Goal: Task Accomplishment & Management: Manage account settings

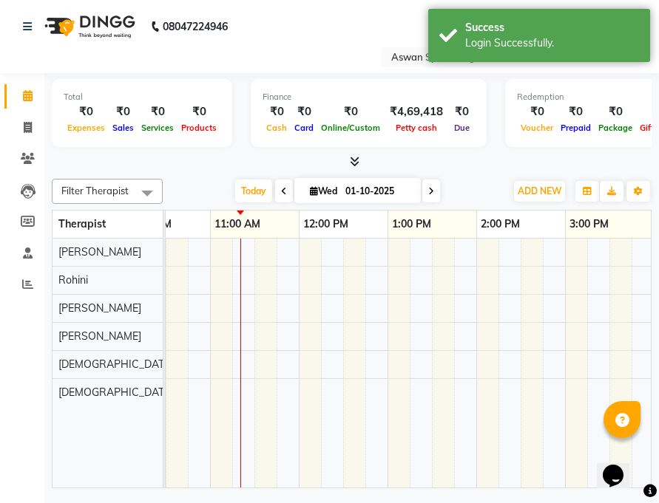
scroll to position [0, 197]
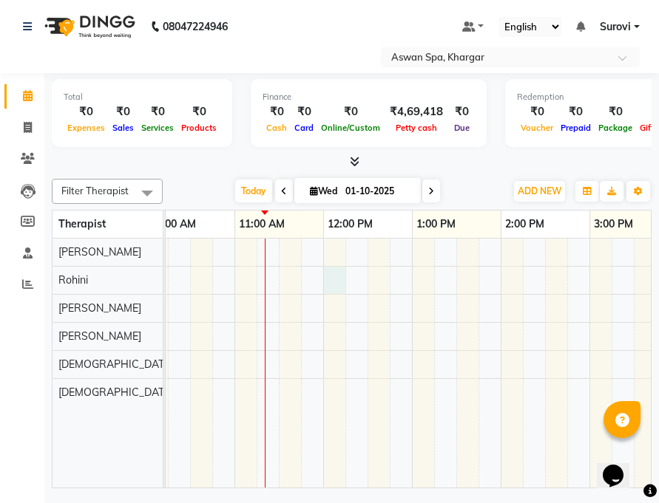
click at [335, 280] on div at bounding box center [544, 363] width 1153 height 249
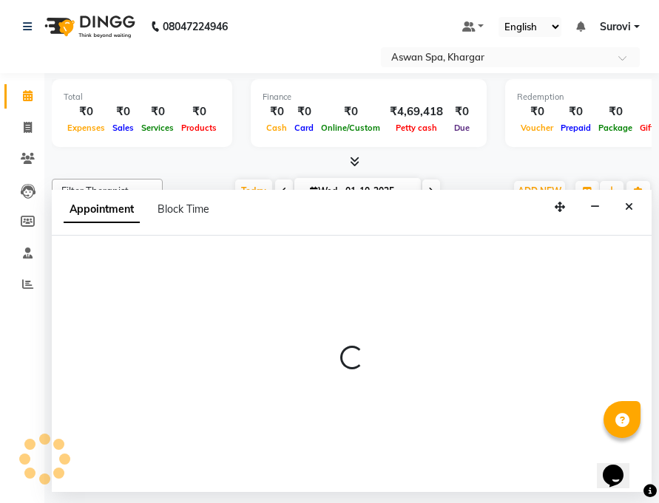
select select "65294"
select select "720"
select select "tentative"
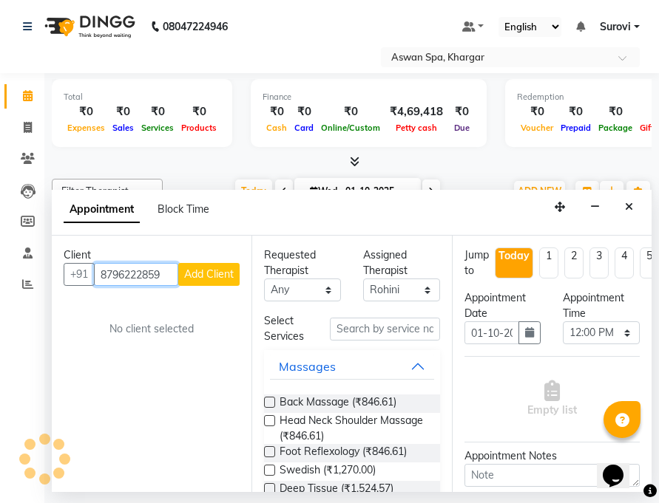
type input "8796222859"
click at [220, 274] on span "Add Client" at bounding box center [209, 274] width 50 height 13
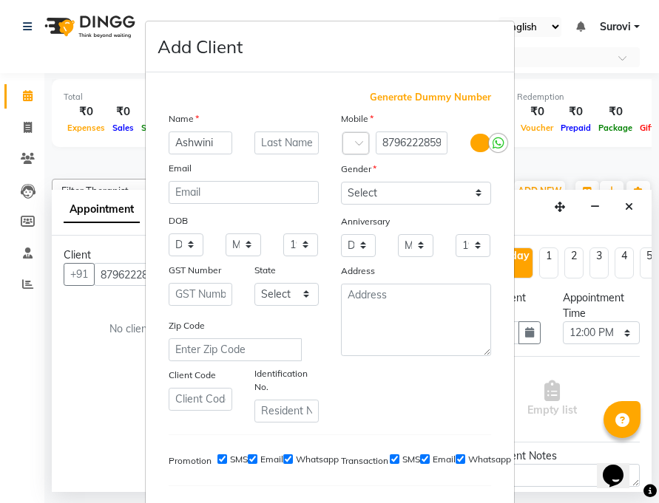
type input "Ashwini"
click at [472, 192] on select "Select [DEMOGRAPHIC_DATA] [DEMOGRAPHIC_DATA] Other Prefer Not To Say" at bounding box center [416, 193] width 150 height 23
select select "[DEMOGRAPHIC_DATA]"
click at [341, 182] on select "Select [DEMOGRAPHIC_DATA] [DEMOGRAPHIC_DATA] Other Prefer Not To Say" at bounding box center [416, 193] width 150 height 23
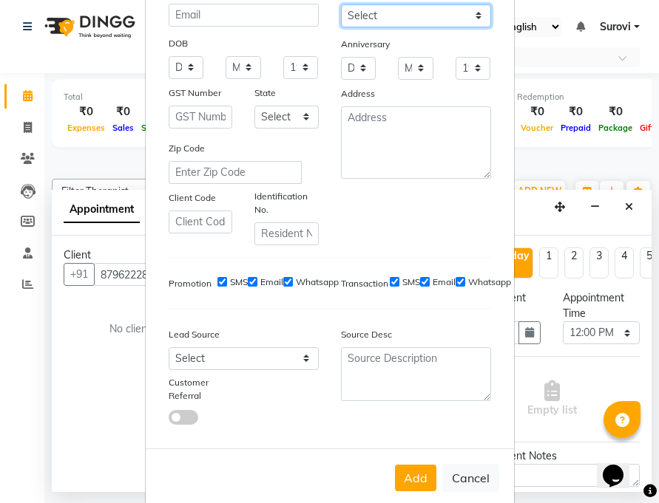
scroll to position [203, 0]
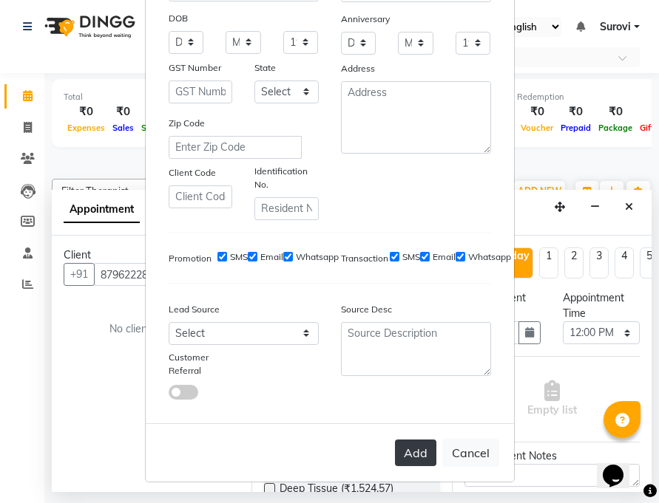
click at [418, 452] on button "Add" at bounding box center [415, 453] width 41 height 27
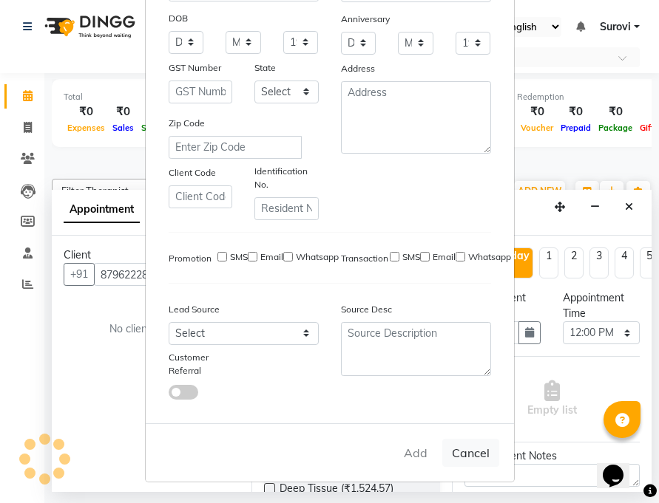
select select
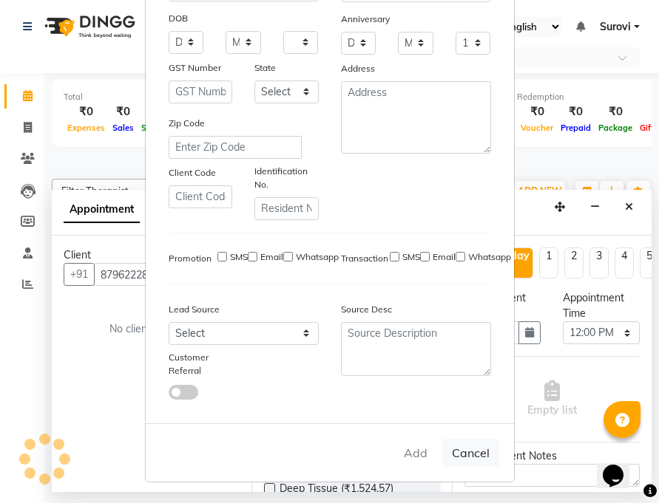
select select
checkbox input "false"
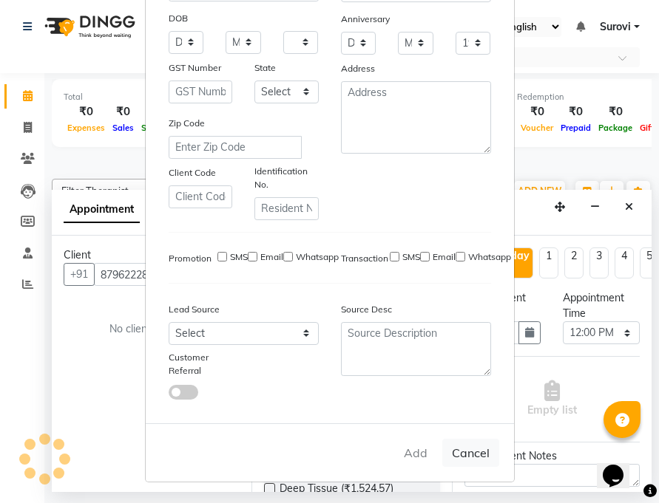
checkbox input "false"
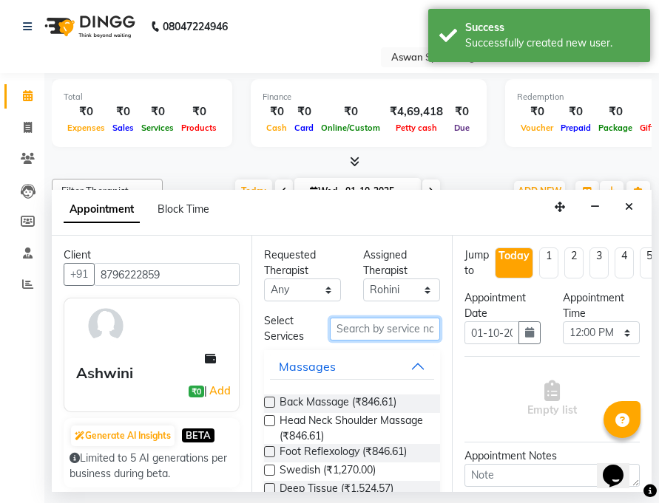
click at [403, 324] on input "text" at bounding box center [384, 329] width 109 height 23
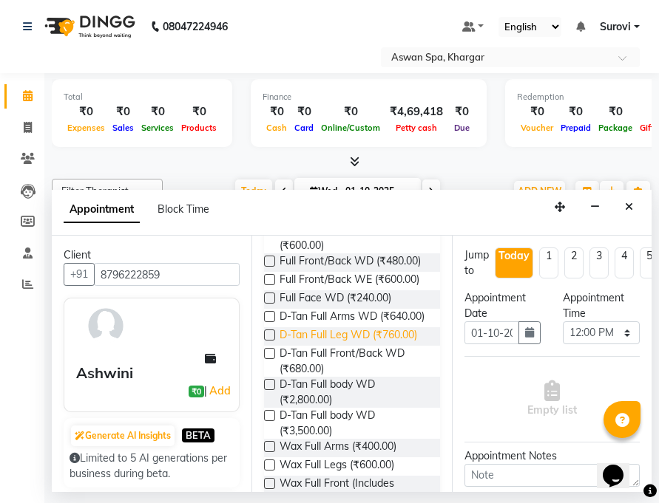
scroll to position [296, 0]
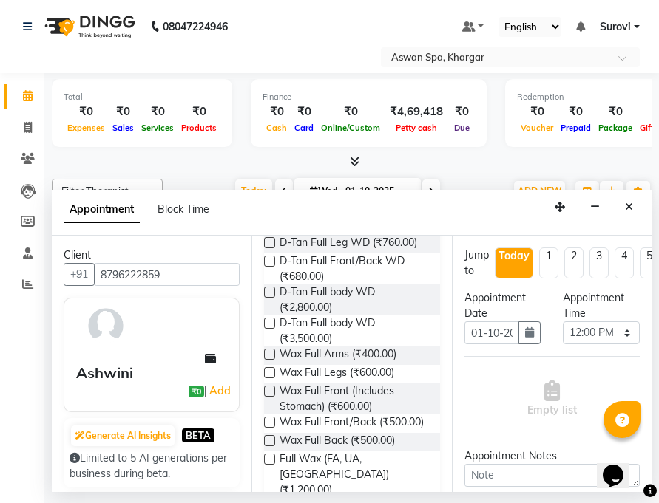
type input "full"
click at [271, 360] on label at bounding box center [269, 354] width 11 height 11
click at [271, 361] on input "checkbox" at bounding box center [269, 356] width 10 height 10
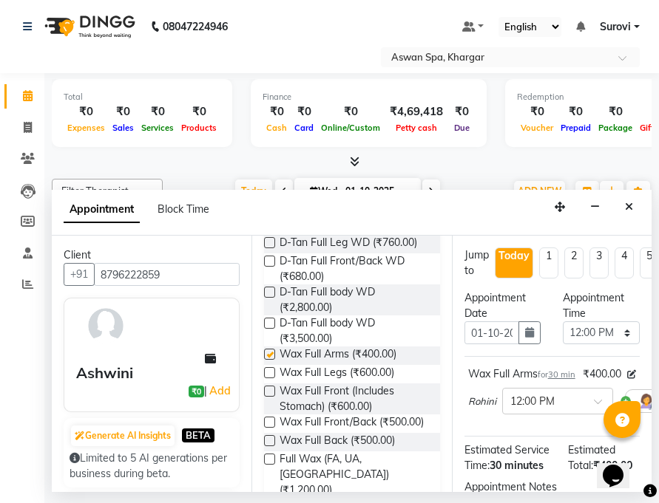
checkbox input "false"
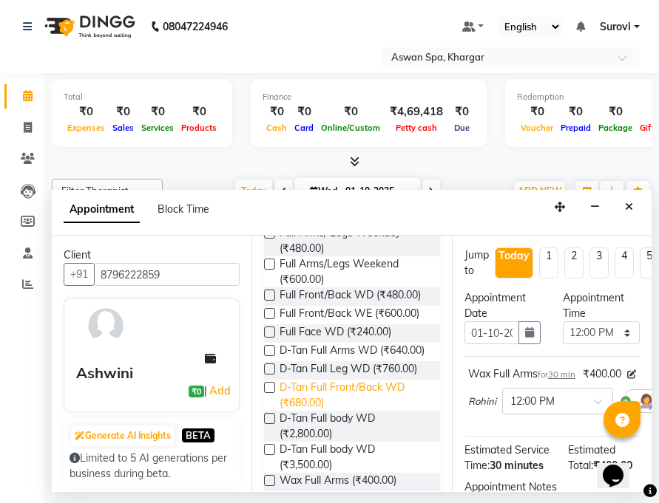
scroll to position [21, 0]
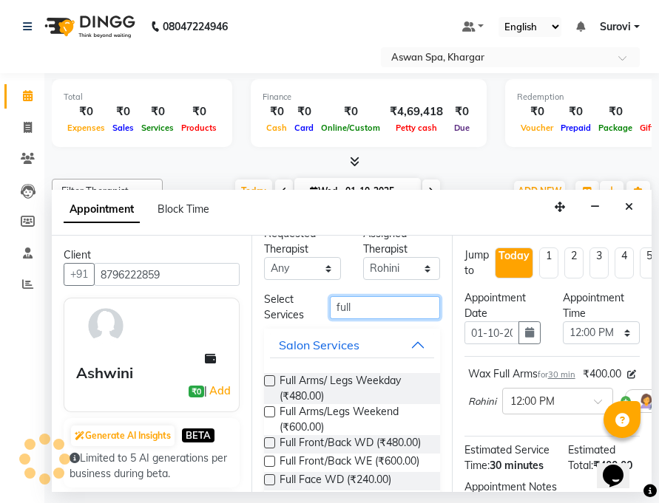
drag, startPoint x: 363, startPoint y: 306, endPoint x: 297, endPoint y: 304, distance: 65.8
click at [297, 304] on div "Select Services full" at bounding box center [351, 307] width 197 height 31
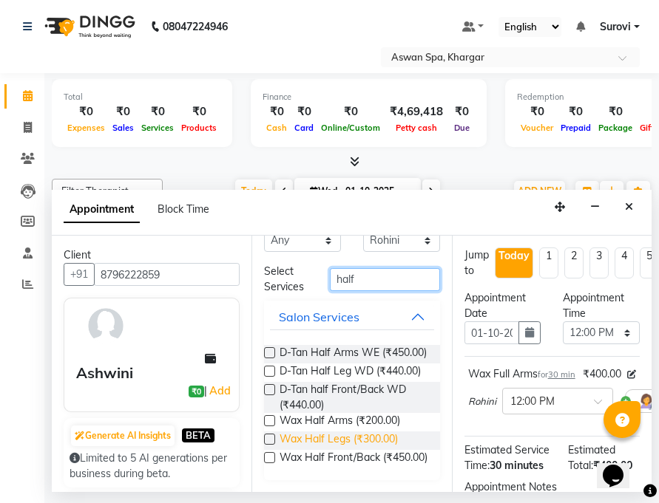
scroll to position [87, 0]
type input "half"
click at [268, 434] on label at bounding box center [269, 439] width 11 height 11
click at [268, 436] on input "checkbox" at bounding box center [269, 441] width 10 height 10
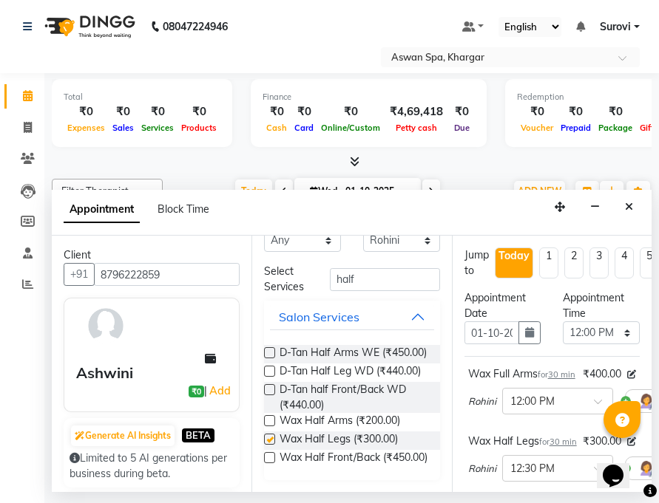
checkbox input "false"
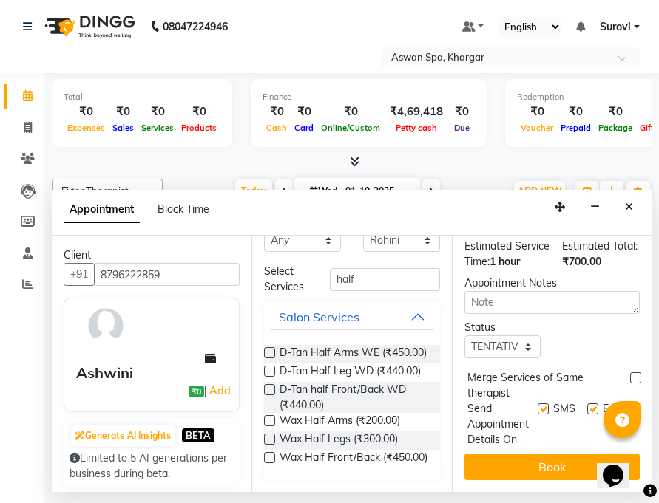
scroll to position [313, 0]
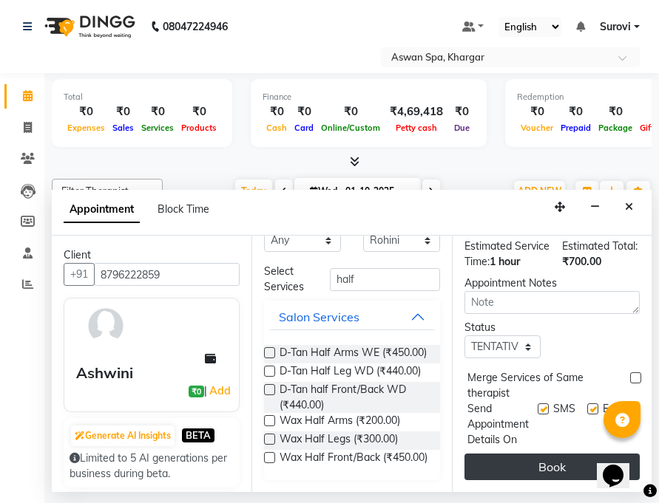
click at [551, 454] on button "Book" at bounding box center [551, 467] width 175 height 27
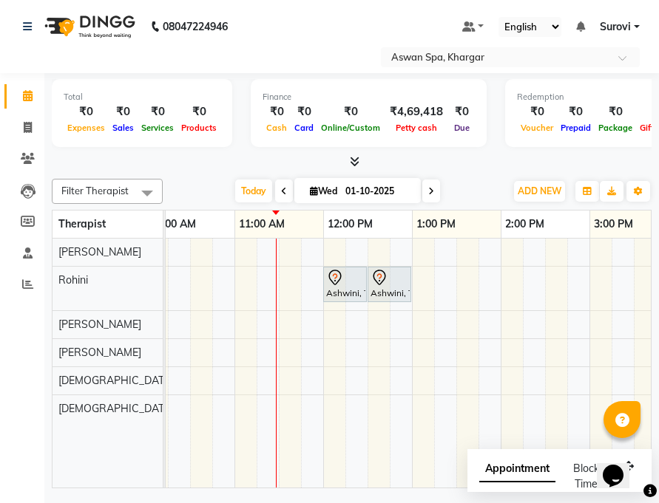
click at [330, 288] on div "Ashwini, TK01, 12:00 PM-12:30 PM, Wax Full Arms" at bounding box center [344, 284] width 41 height 31
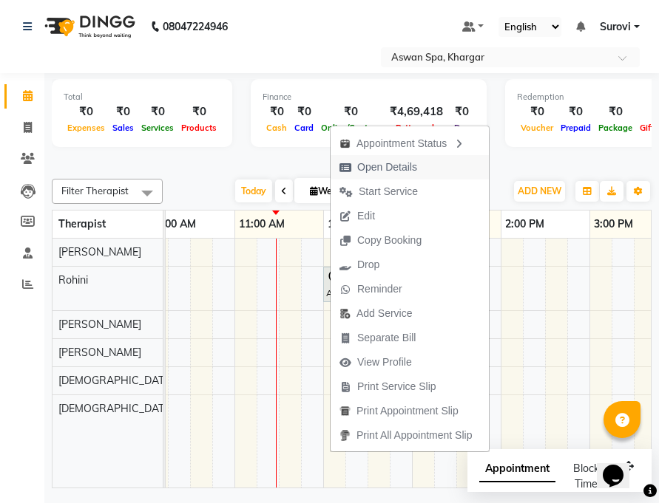
click at [387, 169] on span "Open Details" at bounding box center [387, 168] width 60 height 16
select select "7"
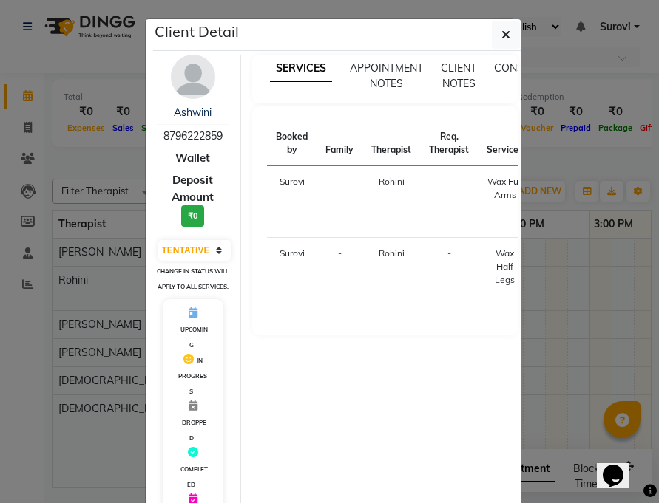
scroll to position [0, 0]
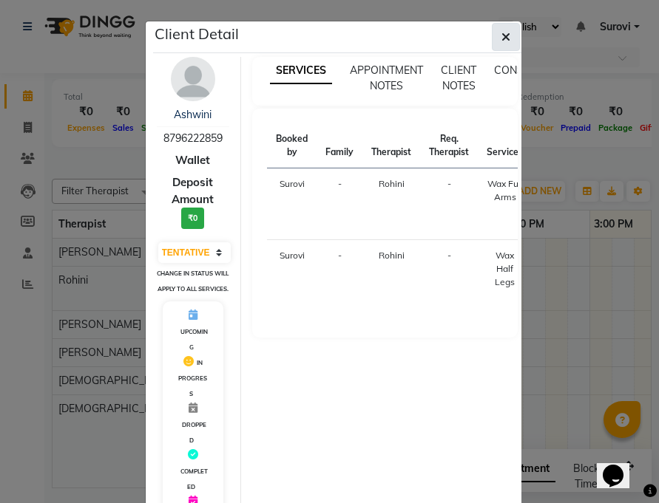
click at [507, 35] on button "button" at bounding box center [506, 37] width 28 height 28
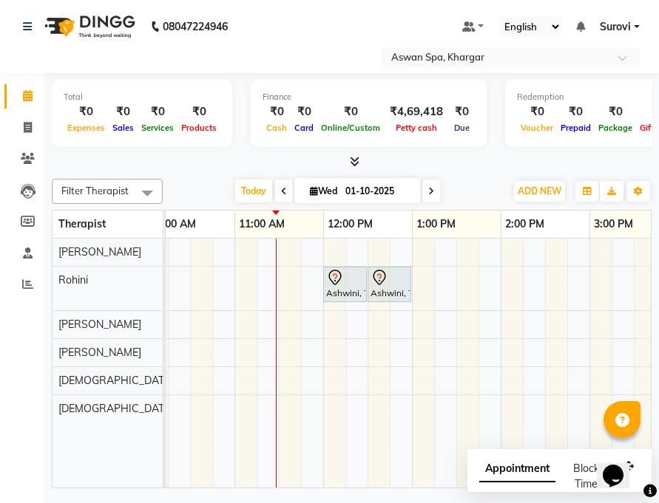
click at [342, 293] on div "Ashwini, TK01, 12:00 PM-12:30 PM, Wax Full Arms" at bounding box center [344, 284] width 41 height 31
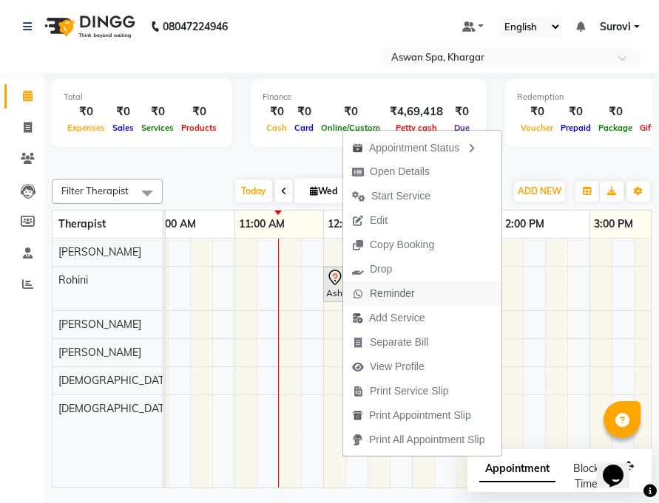
click at [402, 290] on span "Reminder" at bounding box center [392, 294] width 45 height 16
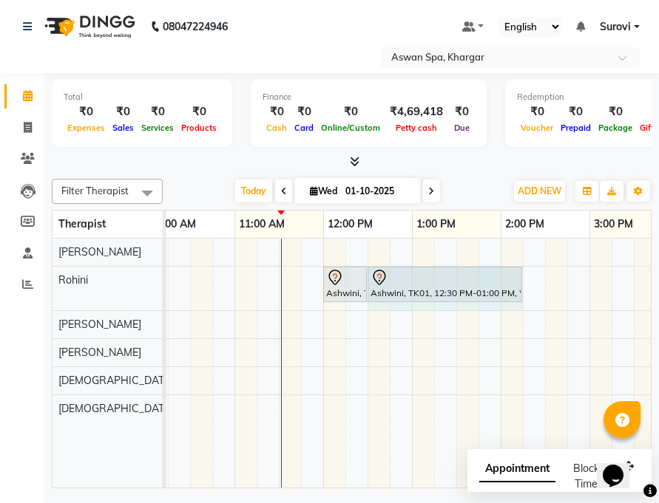
drag, startPoint x: 408, startPoint y: 284, endPoint x: 514, endPoint y: 289, distance: 105.8
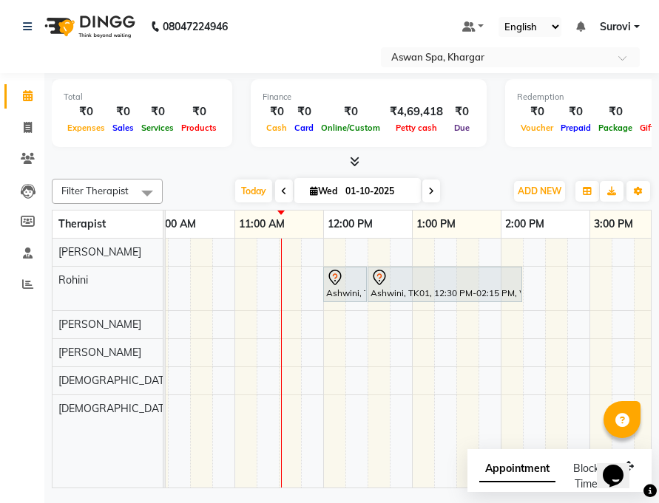
click at [339, 285] on icon at bounding box center [335, 278] width 18 height 18
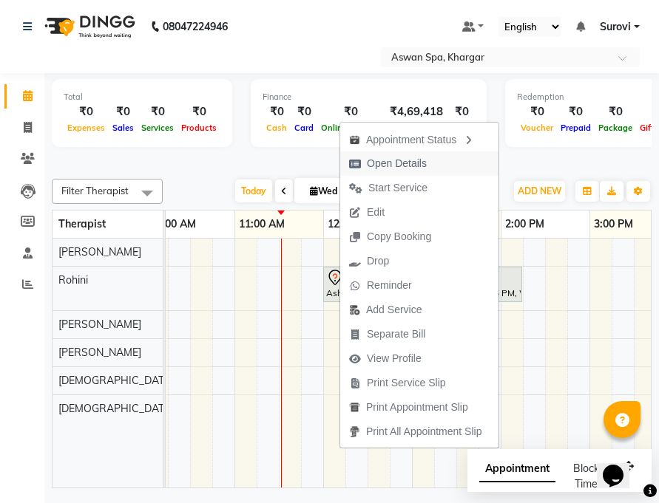
click at [390, 163] on span "Open Details" at bounding box center [397, 164] width 60 height 16
select select "7"
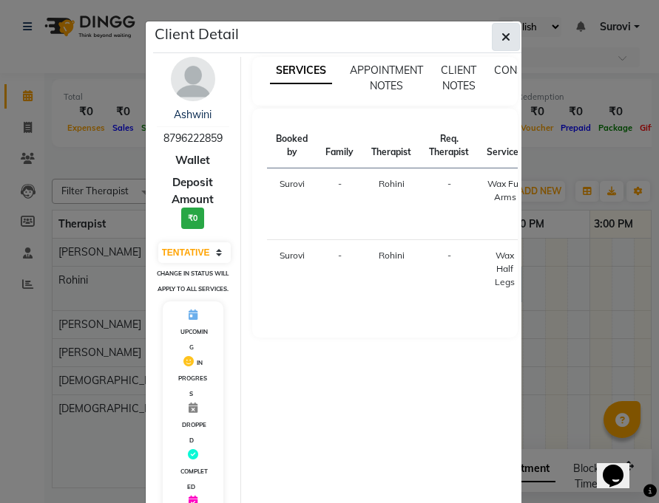
click at [501, 36] on icon "button" at bounding box center [505, 37] width 9 height 12
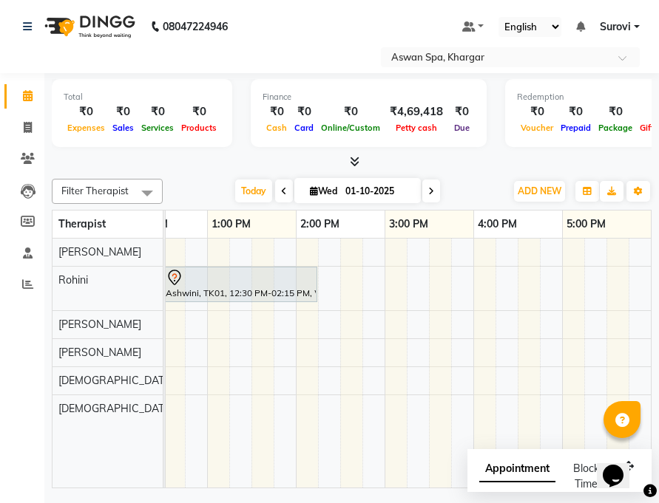
scroll to position [0, 400]
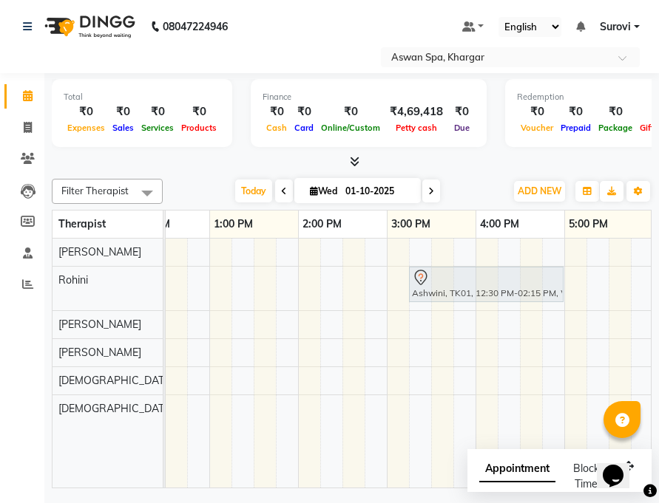
drag, startPoint x: 271, startPoint y: 287, endPoint x: 512, endPoint y: 282, distance: 241.8
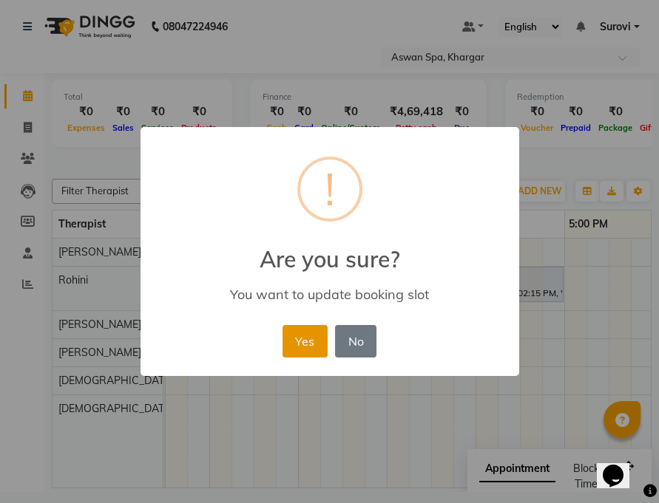
click at [323, 340] on button "Yes" at bounding box center [304, 341] width 45 height 33
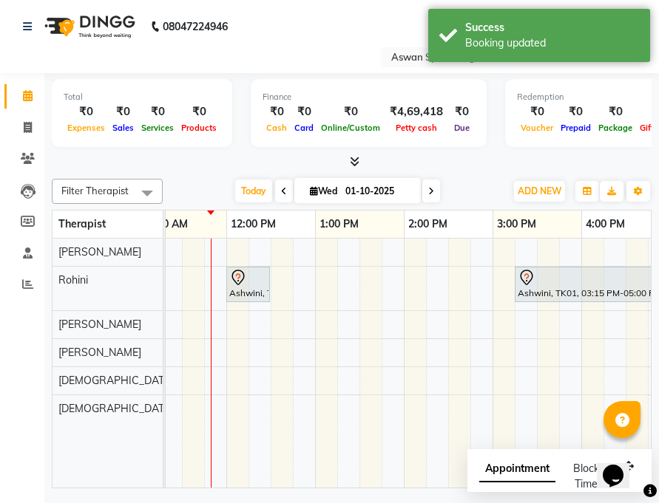
scroll to position [0, 234]
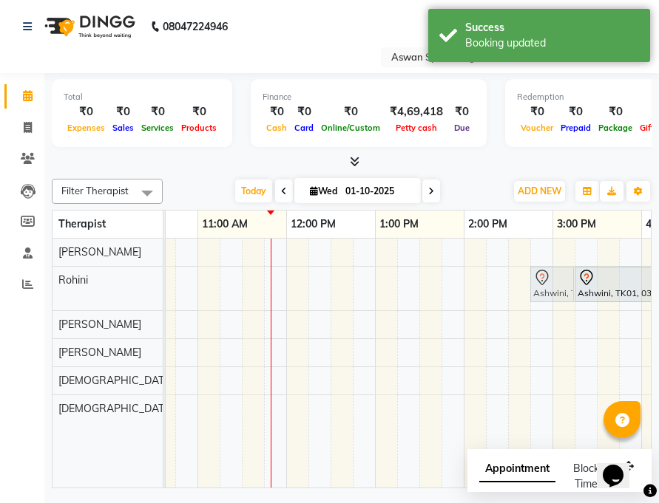
drag, startPoint x: 304, startPoint y: 290, endPoint x: 548, endPoint y: 299, distance: 244.1
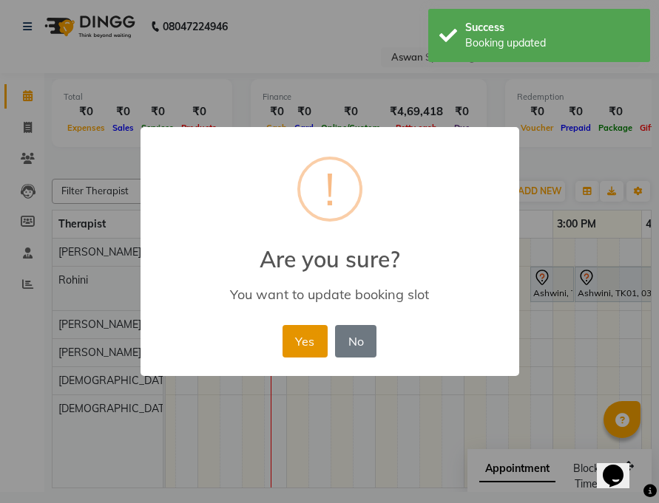
click at [307, 337] on button "Yes" at bounding box center [304, 341] width 45 height 33
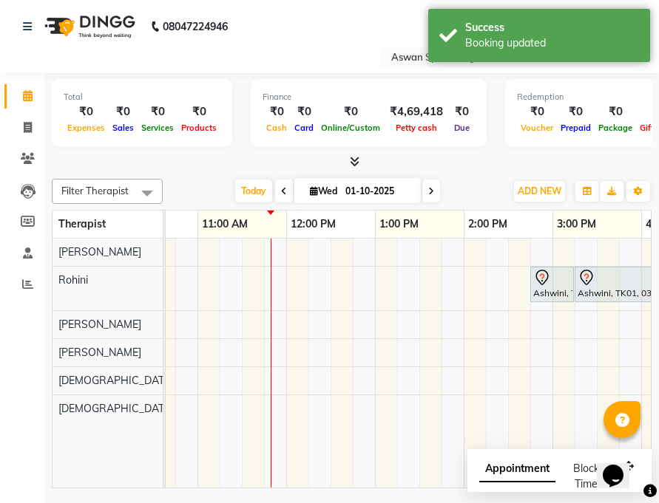
scroll to position [0, 327]
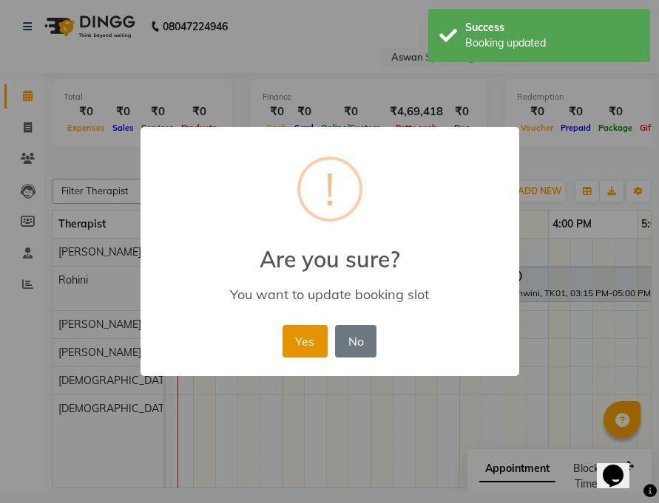
drag, startPoint x: 321, startPoint y: 337, endPoint x: 412, endPoint y: 315, distance: 93.6
click at [320, 338] on button "Yes" at bounding box center [304, 341] width 45 height 33
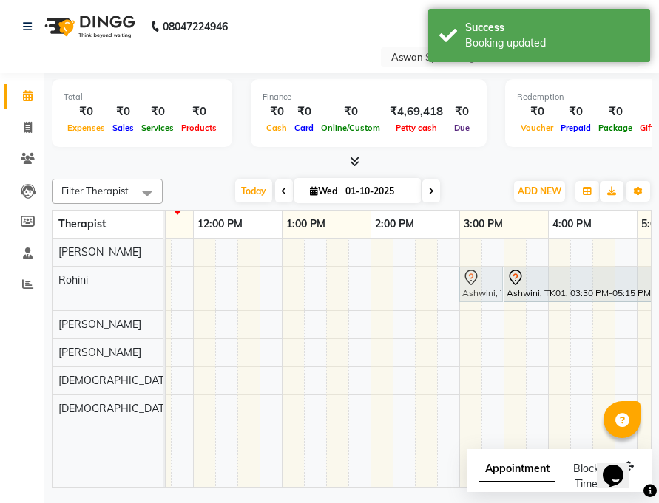
drag, startPoint x: 460, startPoint y: 290, endPoint x: 485, endPoint y: 292, distance: 24.4
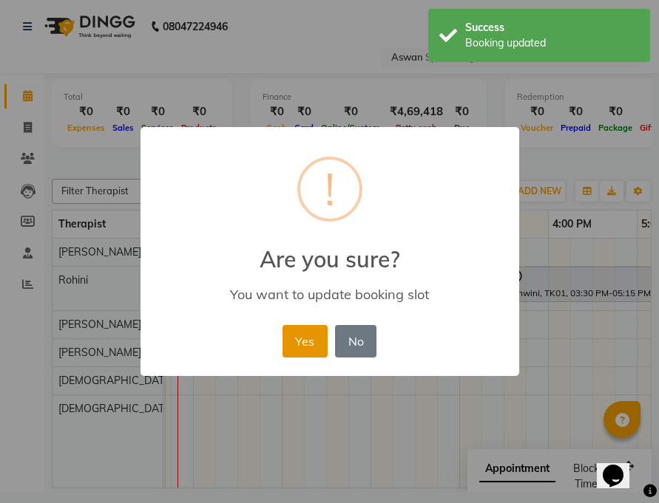
click at [305, 334] on button "Yes" at bounding box center [304, 341] width 45 height 33
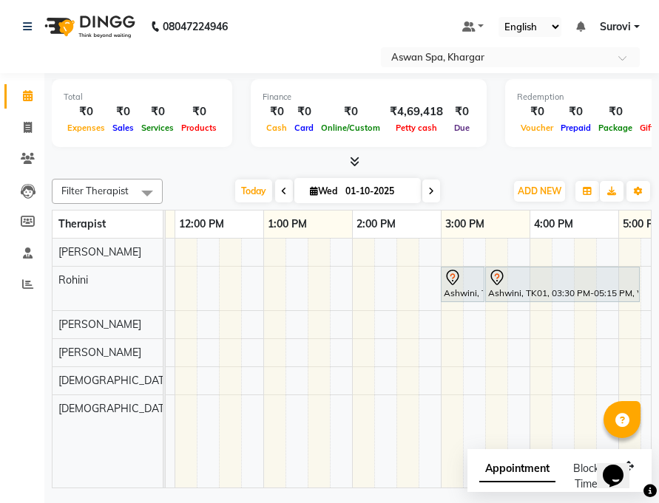
scroll to position [0, 400]
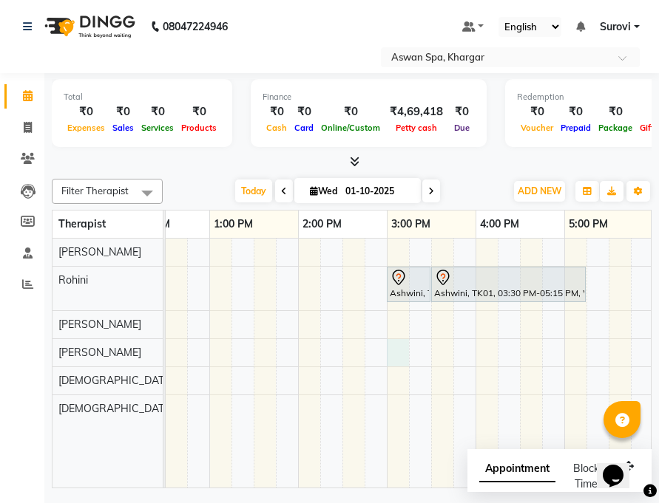
click at [401, 347] on div "Ashwini, TK01, 03:00 PM-03:30 PM, Wax Full Arms Ashwini, TK01, 03:30 PM-05:15 P…" at bounding box center [342, 363] width 1153 height 249
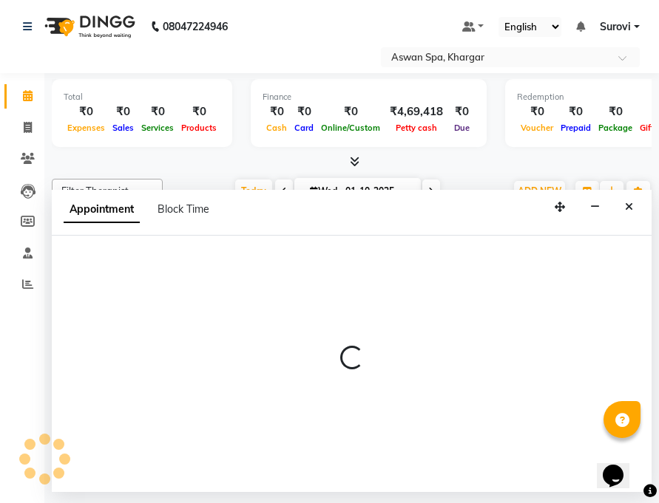
select select "79842"
select select "900"
select select "tentative"
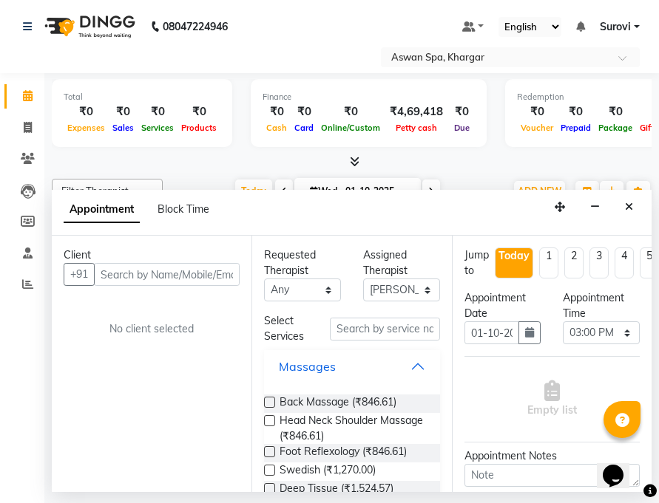
click at [407, 363] on button "Massages" at bounding box center [351, 366] width 163 height 27
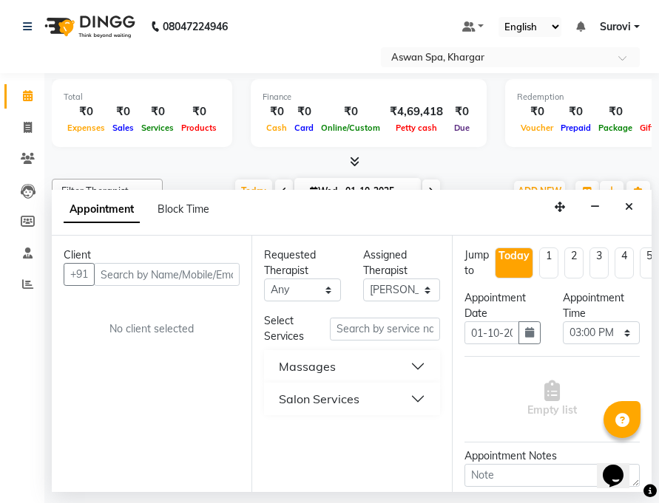
drag, startPoint x: 356, startPoint y: 397, endPoint x: 361, endPoint y: 389, distance: 9.6
click at [356, 395] on div "Salon Services" at bounding box center [319, 399] width 81 height 18
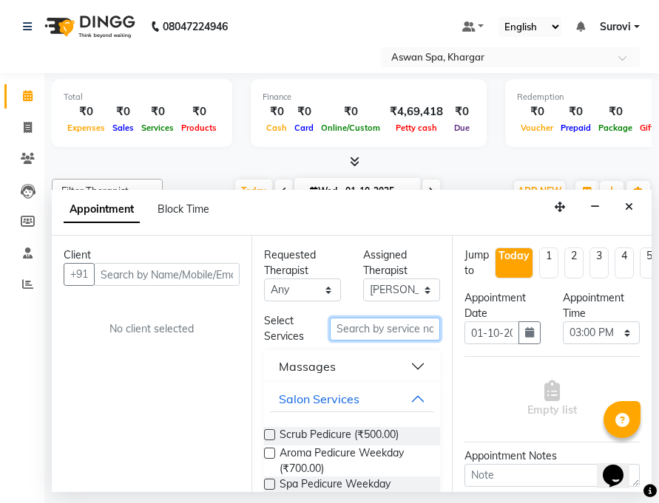
click at [390, 327] on input "text" at bounding box center [384, 329] width 109 height 23
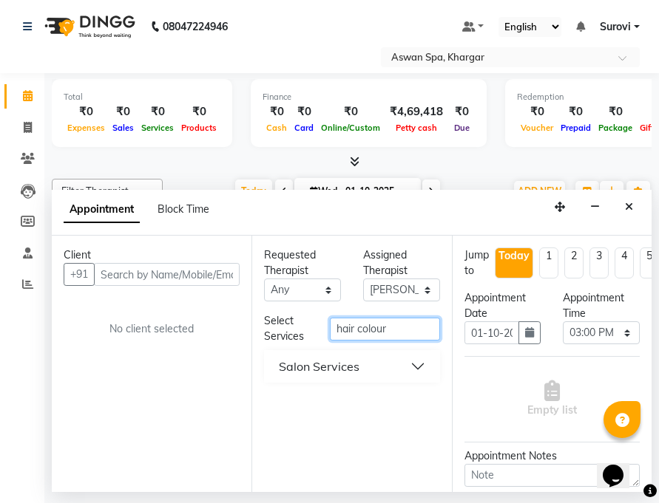
type input "hair colour"
click at [418, 358] on button "Salon Services" at bounding box center [351, 366] width 163 height 27
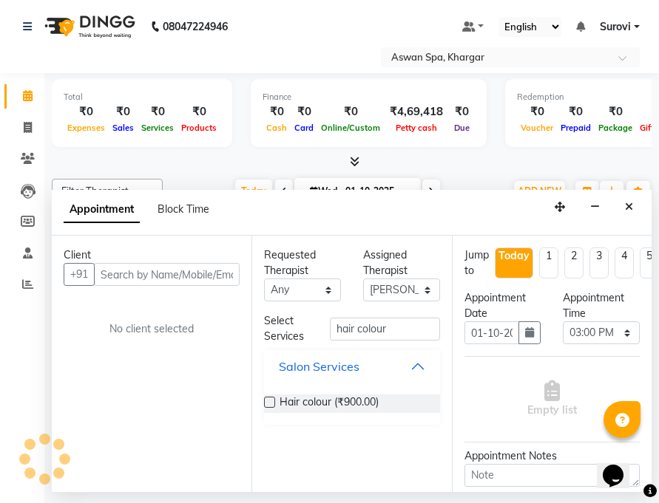
click at [416, 366] on button "Salon Services" at bounding box center [351, 366] width 163 height 27
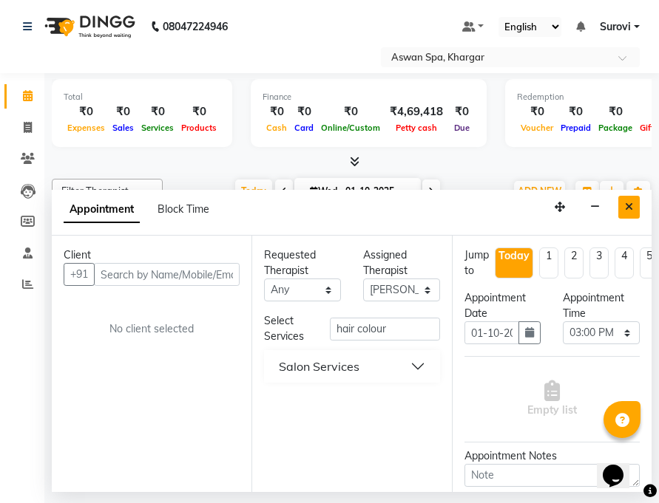
click at [624, 202] on button "Close" at bounding box center [628, 207] width 21 height 23
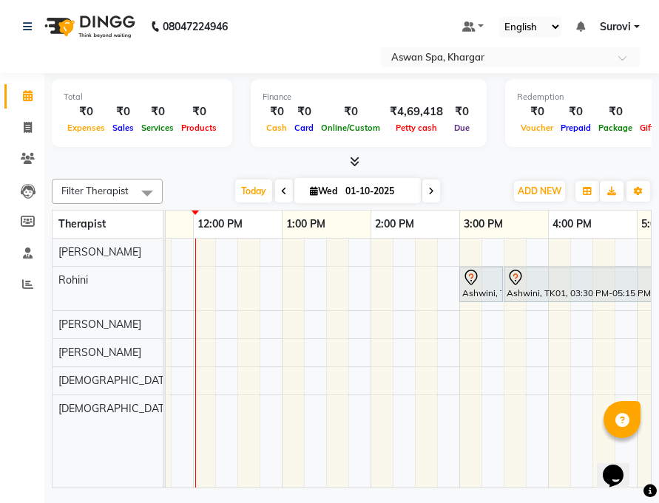
scroll to position [0, 326]
click at [207, 289] on div "Ashwini, TK01, 03:00 PM-03:30 PM, Wax Full Arms Ashwini, TK01, 03:30 PM-05:15 P…" at bounding box center [416, 363] width 1153 height 249
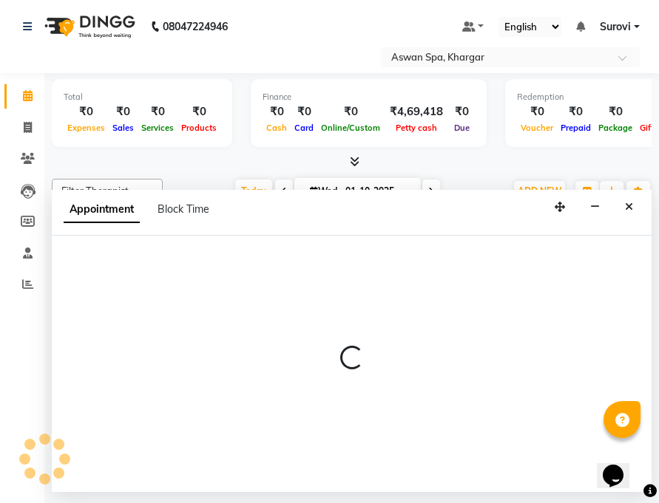
select select "65294"
select select "720"
select select "tentative"
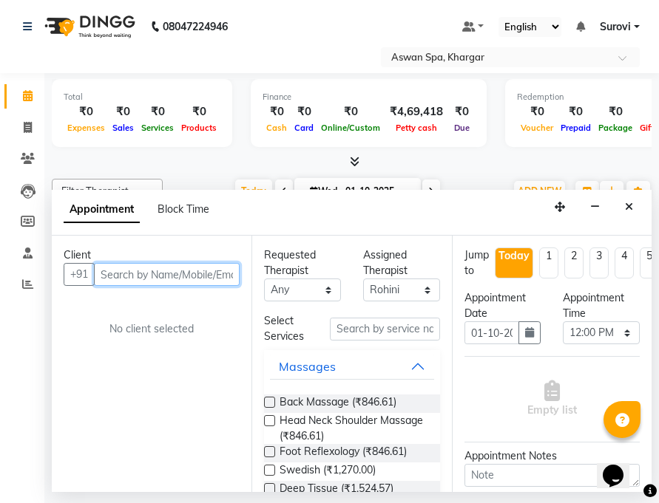
click at [169, 278] on input "text" at bounding box center [167, 274] width 146 height 23
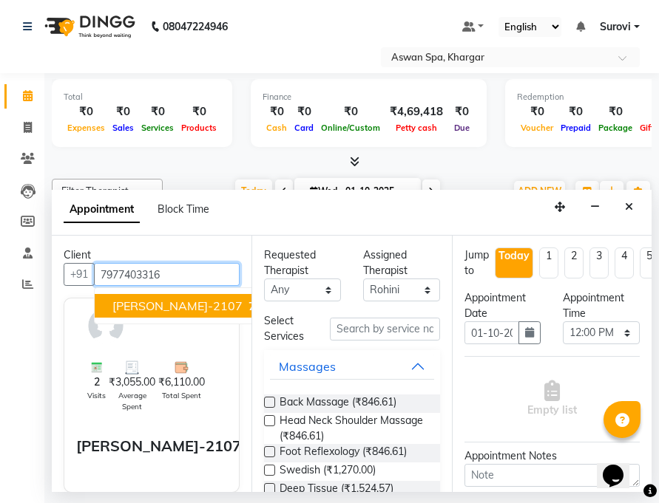
click at [181, 307] on span "[PERSON_NAME]-2107" at bounding box center [177, 306] width 130 height 15
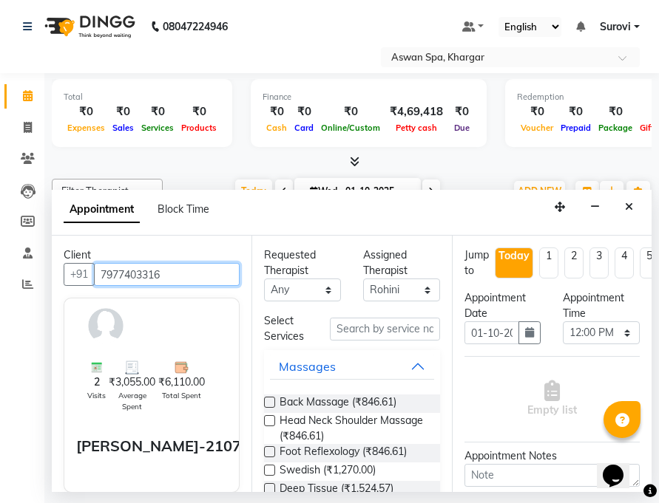
type input "7977403316"
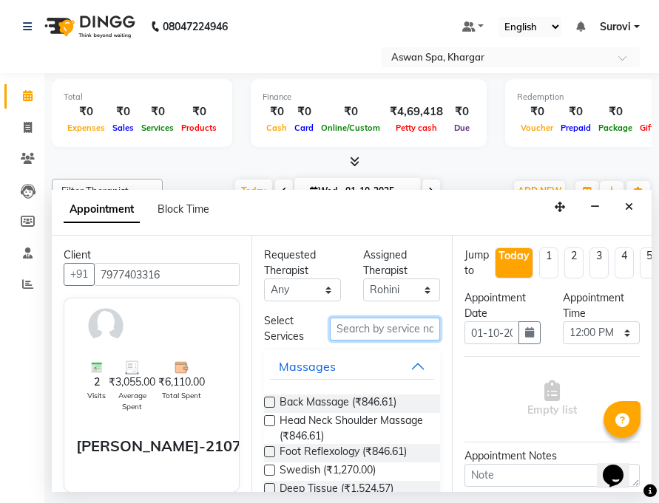
click at [404, 328] on input "text" at bounding box center [384, 329] width 109 height 23
click at [413, 364] on button "Massages" at bounding box center [351, 366] width 163 height 27
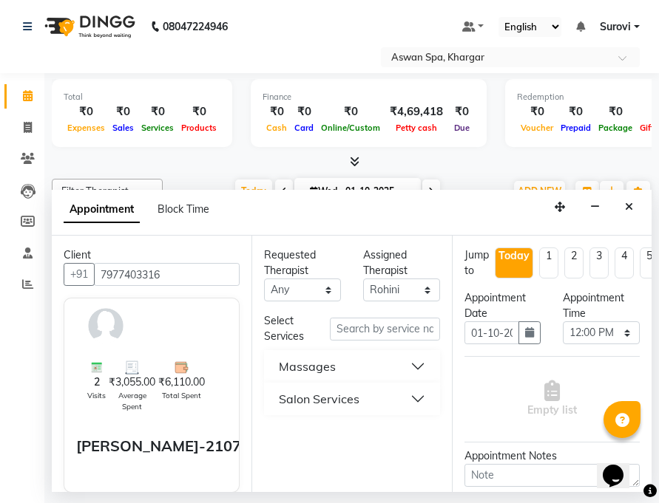
click at [359, 396] on div "Salon Services" at bounding box center [319, 399] width 81 height 18
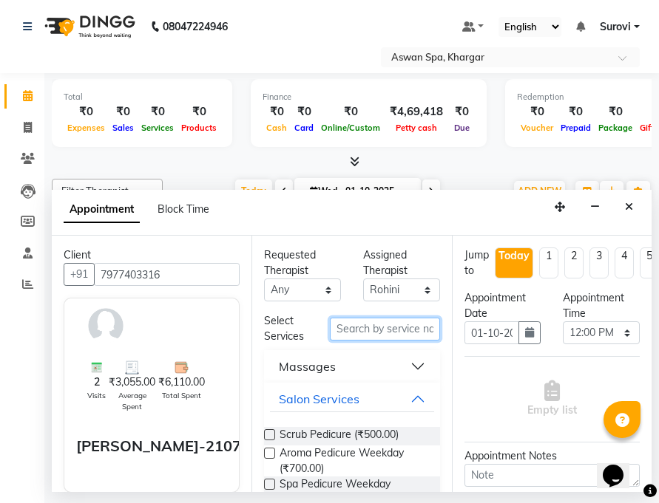
click at [387, 331] on input "text" at bounding box center [384, 329] width 109 height 23
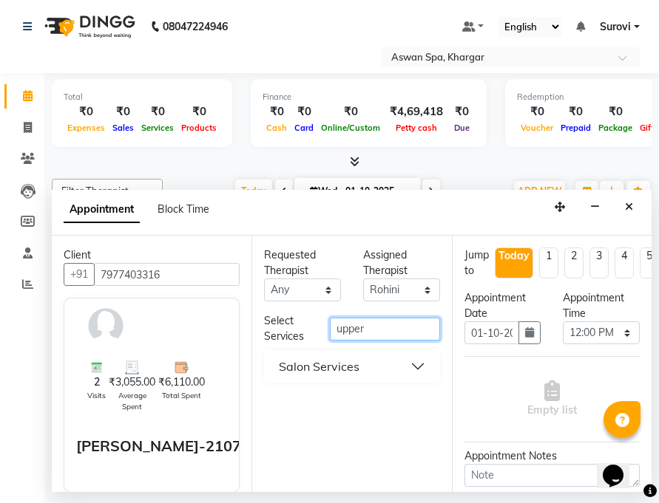
type input "upper"
click at [407, 363] on button "Salon Services" at bounding box center [351, 366] width 163 height 27
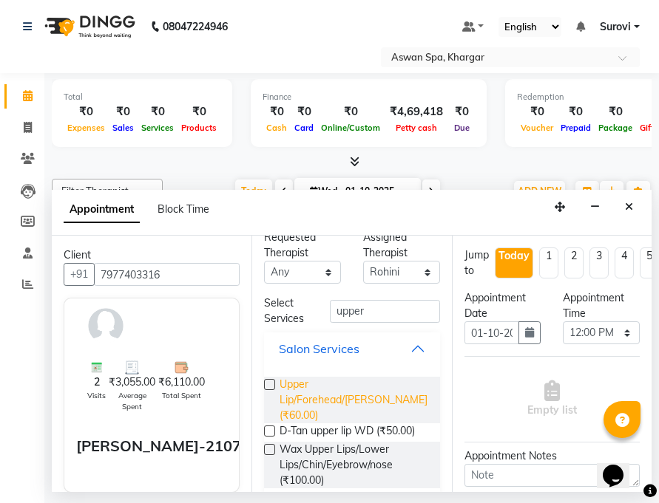
scroll to position [22, 0]
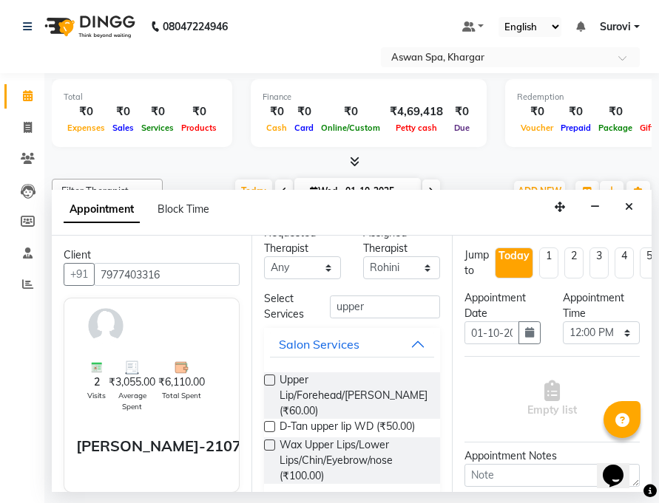
click at [270, 378] on label at bounding box center [269, 380] width 11 height 11
click at [270, 378] on input "checkbox" at bounding box center [269, 382] width 10 height 10
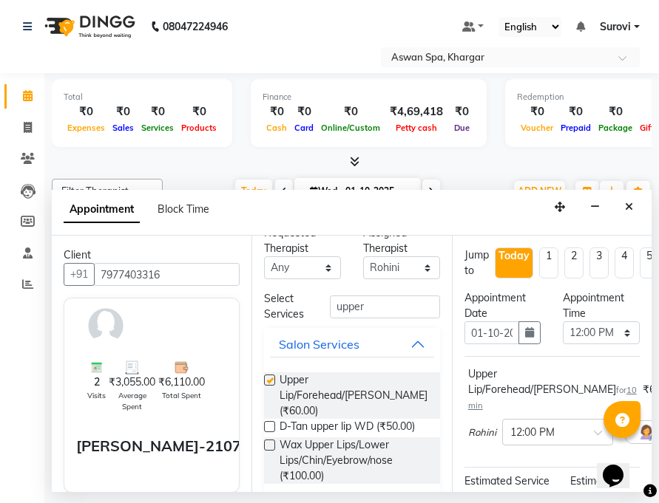
checkbox input "false"
drag, startPoint x: 374, startPoint y: 310, endPoint x: 308, endPoint y: 302, distance: 66.3
click at [314, 299] on div "Select Services upper" at bounding box center [351, 306] width 197 height 31
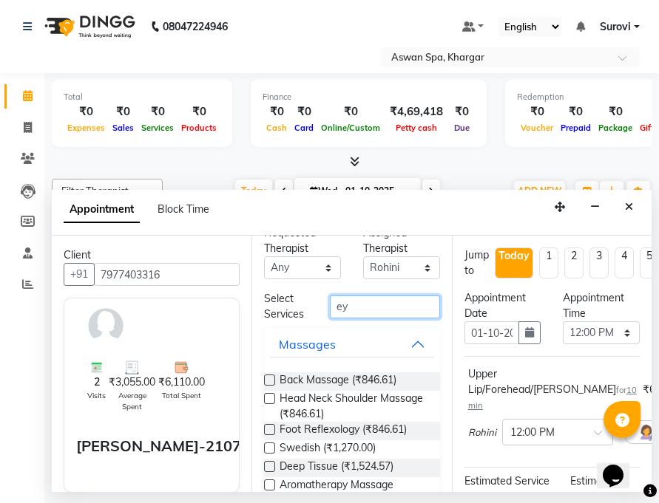
scroll to position [0, 0]
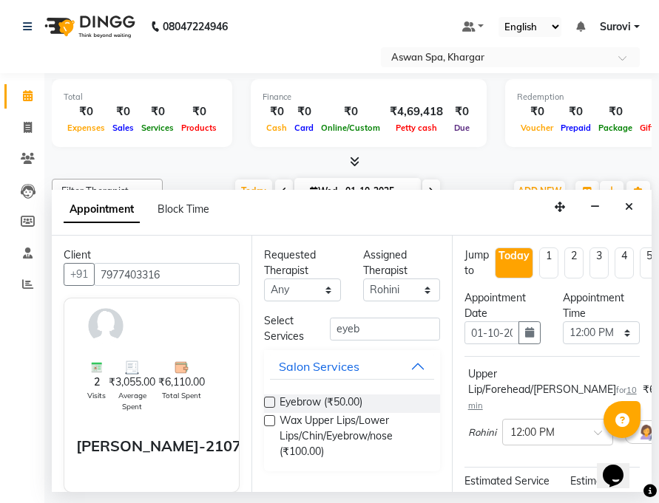
click at [353, 394] on div "Eyebrow (₹50.00) Wax Upper Lips/Lower Lips/Chin/Eyebrow/nose (₹100.00)" at bounding box center [351, 427] width 175 height 89
drag, startPoint x: 364, startPoint y: 324, endPoint x: 316, endPoint y: 333, distance: 48.7
click at [317, 333] on div "Select Services eyeb" at bounding box center [351, 328] width 197 height 31
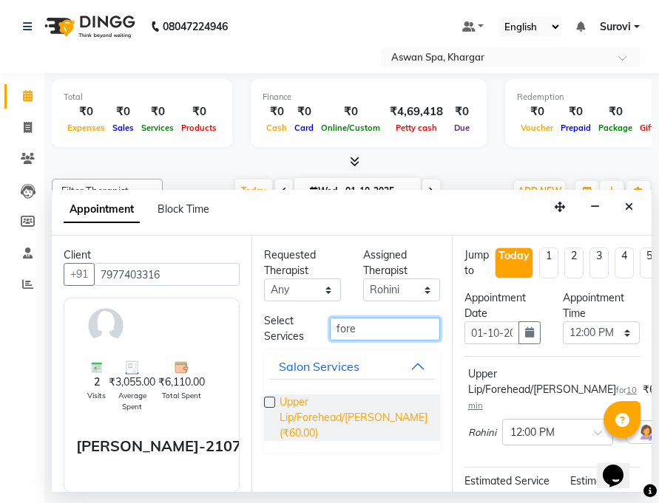
type input "fore"
click at [356, 404] on span "Upper Lip/Forehead/[PERSON_NAME] (₹60.00)" at bounding box center [353, 418] width 148 height 47
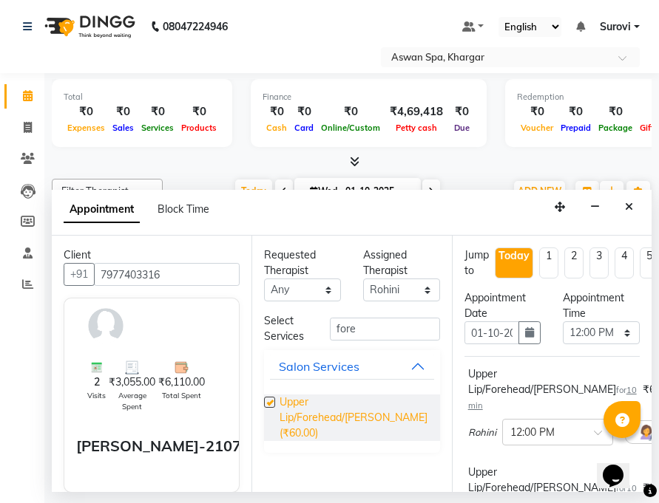
checkbox input "false"
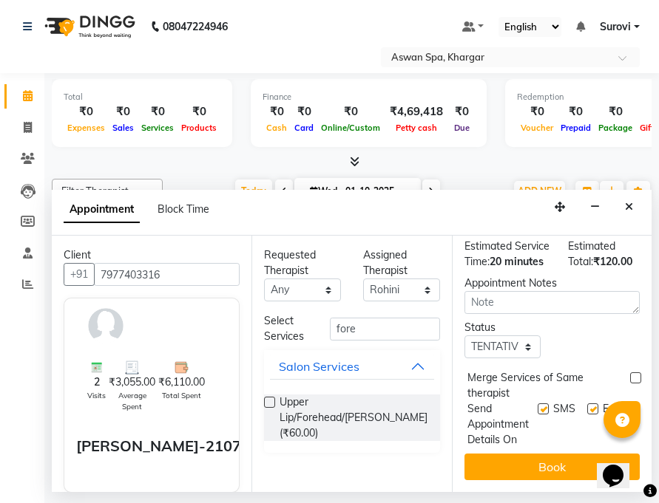
scroll to position [344, 0]
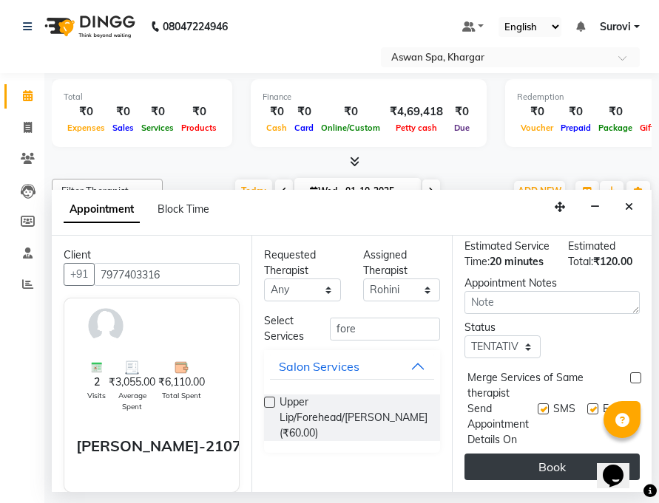
click at [543, 457] on button "Book" at bounding box center [551, 467] width 175 height 27
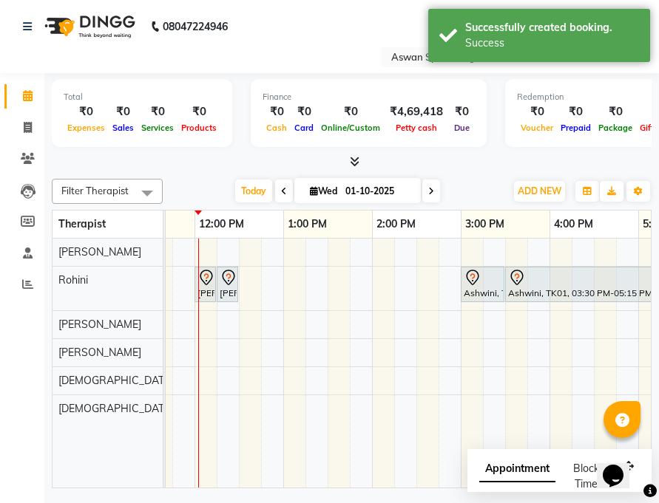
scroll to position [0, 93]
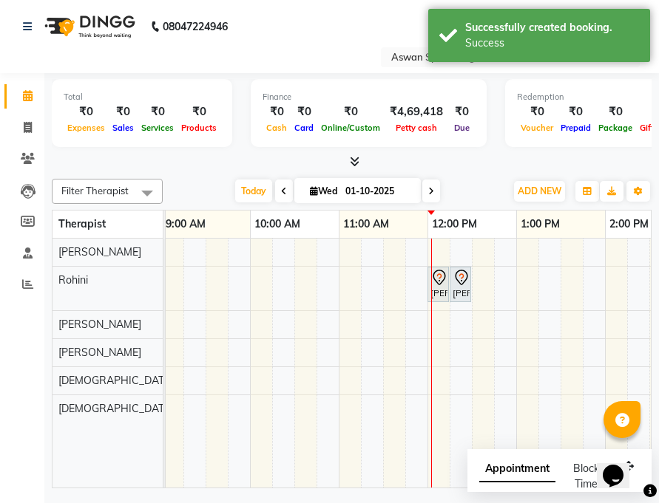
click at [434, 290] on div "[PERSON_NAME]-2107, TK02, 12:00 PM-12:10 PM, [GEOGRAPHIC_DATA]/Forehead/[PERSON…" at bounding box center [438, 284] width 18 height 31
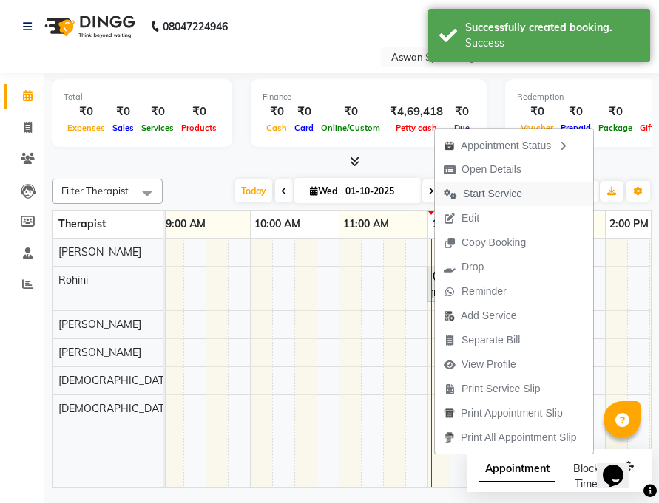
click at [490, 191] on span "Start Service" at bounding box center [492, 194] width 59 height 16
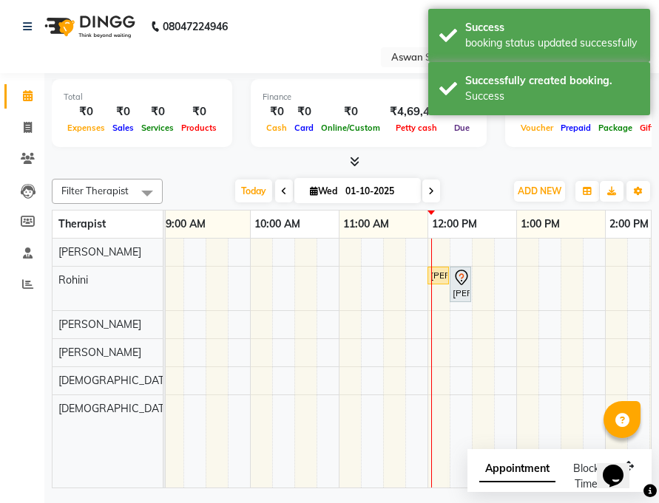
click at [460, 285] on icon at bounding box center [461, 278] width 18 height 18
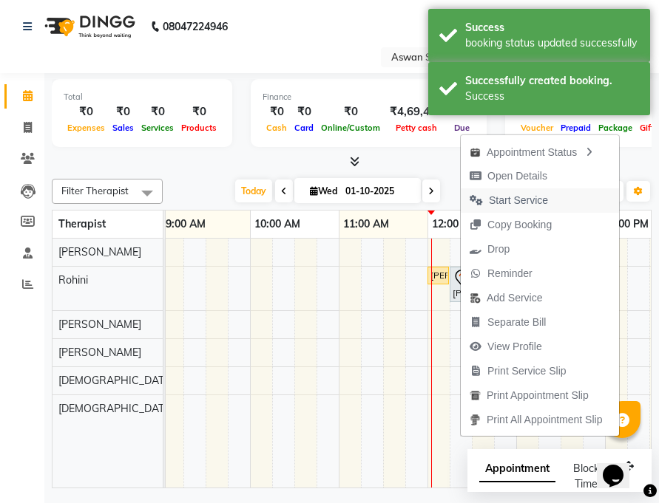
click at [531, 199] on span "Start Service" at bounding box center [518, 201] width 59 height 16
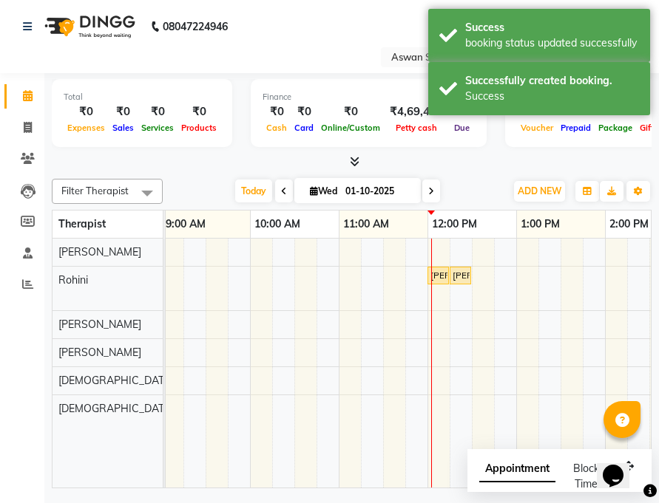
click at [438, 279] on div "[PERSON_NAME]-2107, TK02, 12:00 PM-12:10 PM, [GEOGRAPHIC_DATA]/Forehead/[PERSON…" at bounding box center [438, 275] width 18 height 13
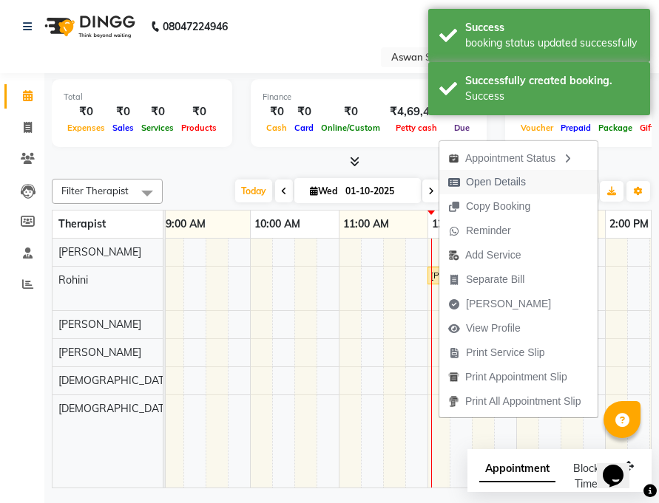
click at [506, 176] on span "Open Details" at bounding box center [496, 182] width 60 height 16
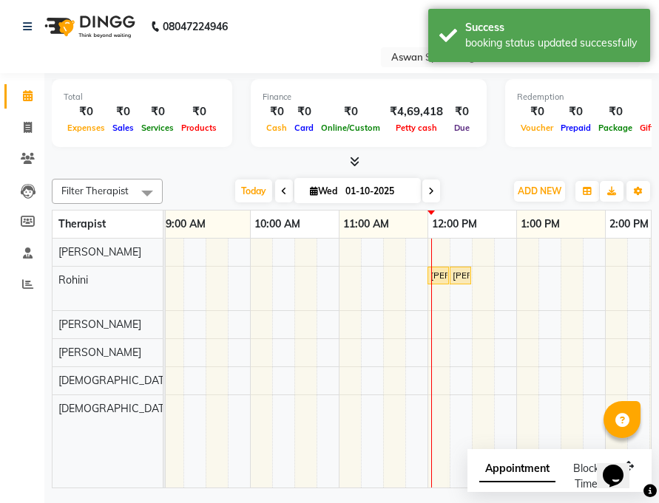
click at [444, 278] on div "[PERSON_NAME]-2107, TK02, 12:00 PM-12:10 PM, [GEOGRAPHIC_DATA]/Forehead/[PERSON…" at bounding box center [438, 275] width 18 height 13
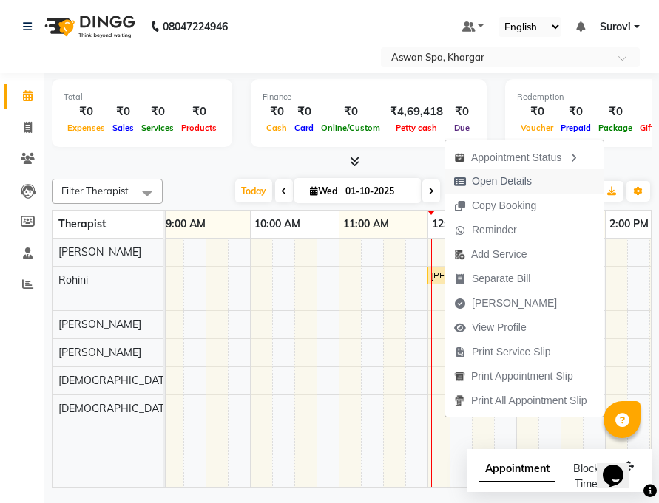
click at [506, 184] on span "Open Details" at bounding box center [502, 182] width 60 height 16
select select "1"
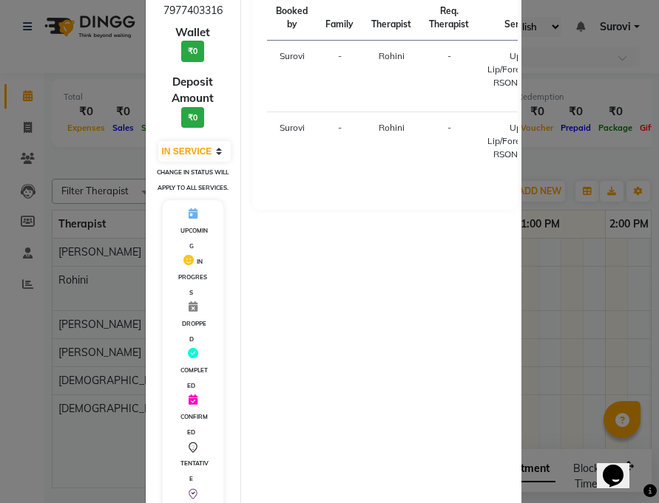
scroll to position [257, 0]
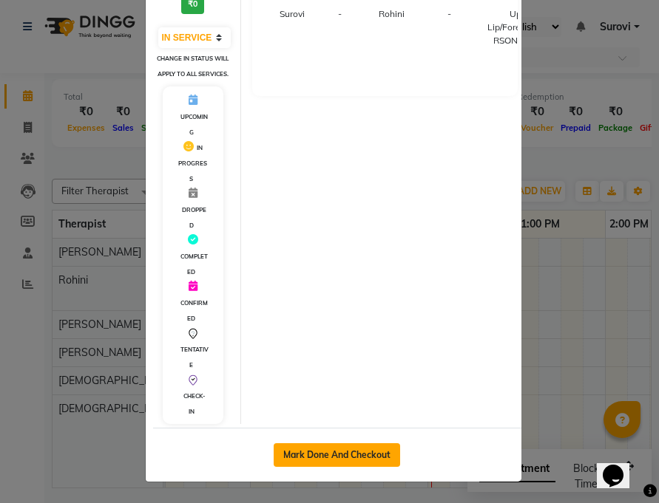
click at [367, 455] on button "Mark Done And Checkout" at bounding box center [336, 455] width 126 height 24
select select "service"
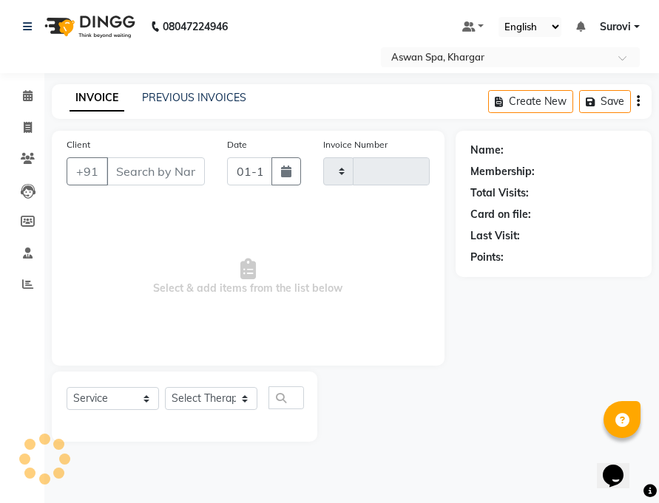
type input "0698"
select select "7449"
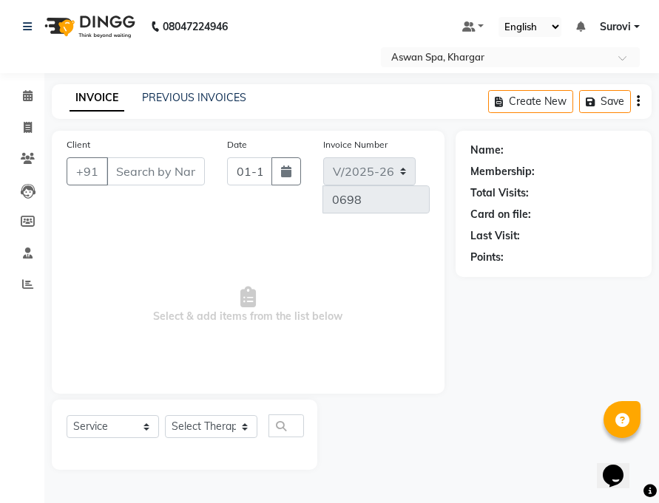
type input "7977403316"
select select "65294"
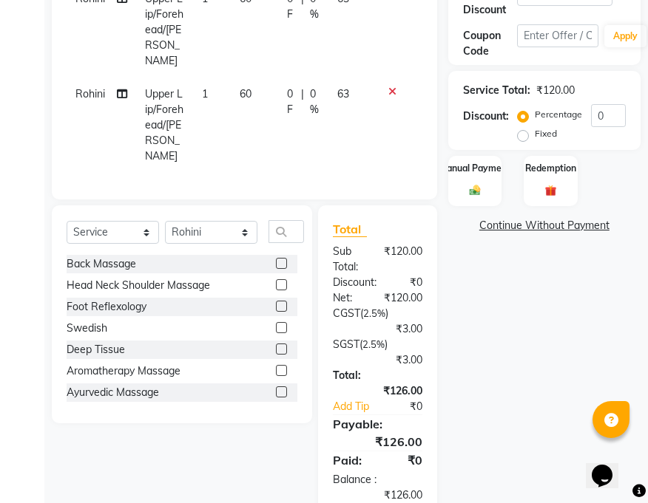
scroll to position [311, 0]
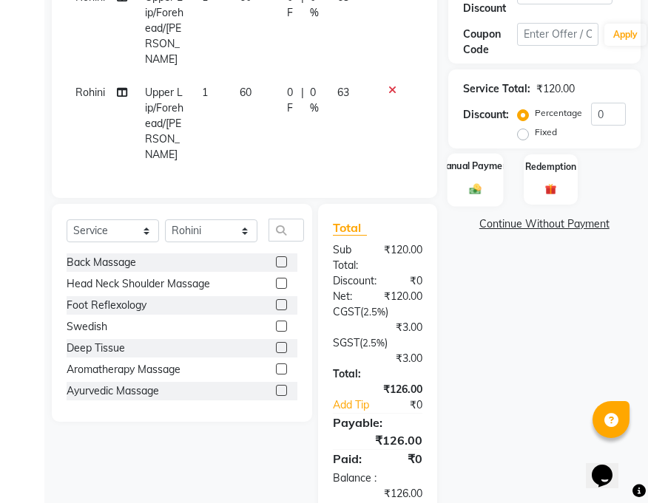
click at [480, 188] on img at bounding box center [474, 189] width 18 height 13
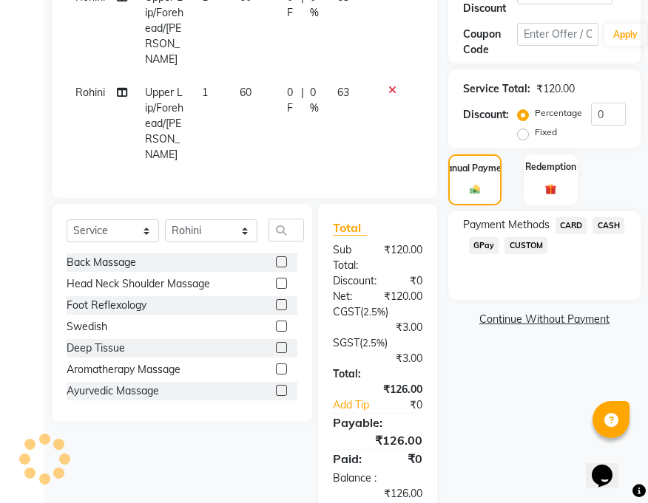
click at [602, 221] on span "CASH" at bounding box center [608, 225] width 32 height 17
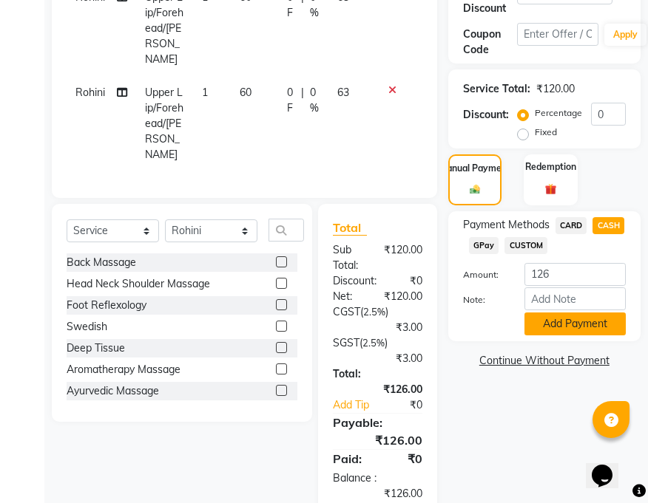
click at [590, 323] on button "Add Payment" at bounding box center [574, 324] width 101 height 23
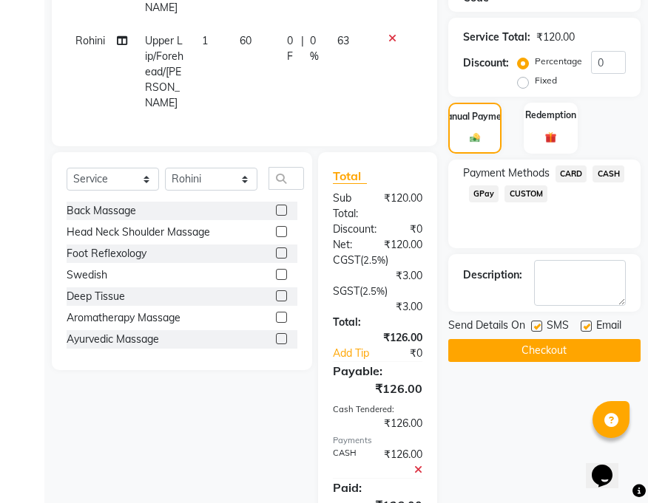
scroll to position [409, 0]
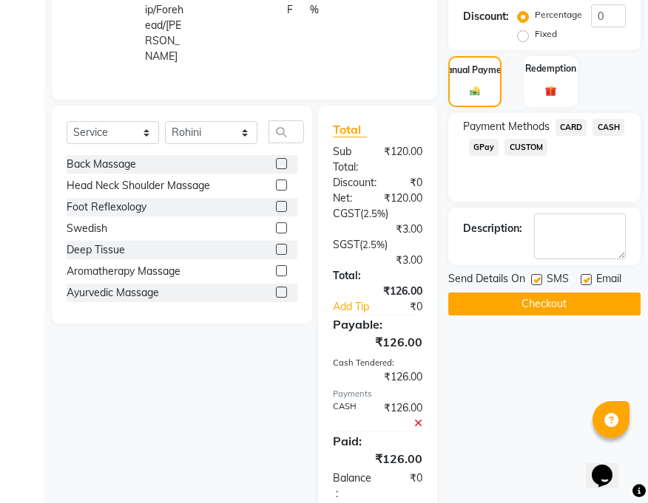
click at [540, 307] on button "Checkout" at bounding box center [544, 304] width 192 height 23
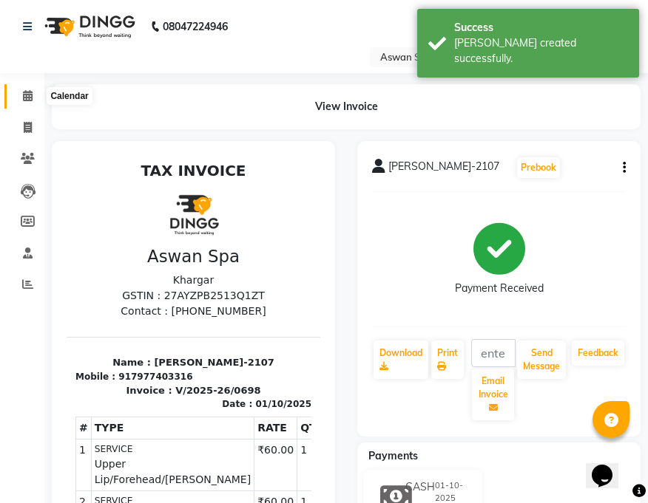
click at [30, 99] on icon at bounding box center [28, 95] width 10 height 11
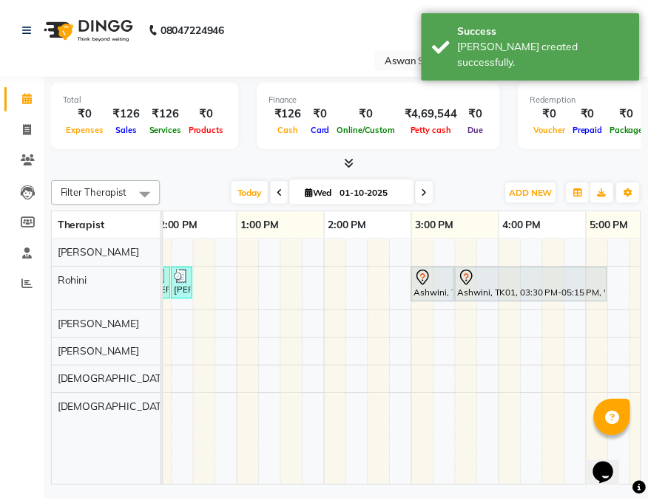
scroll to position [0, 316]
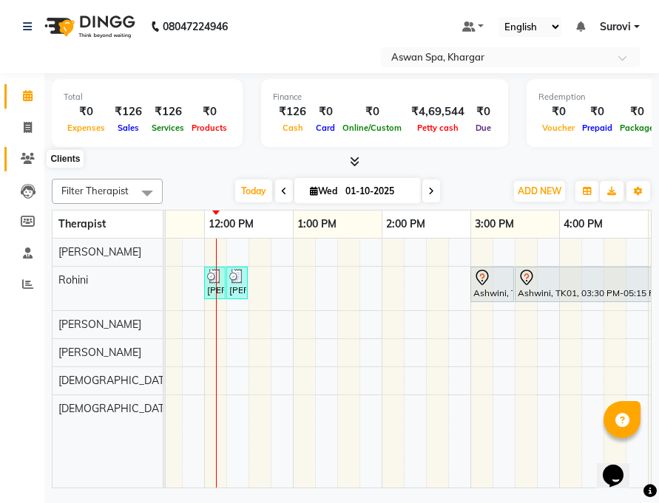
click at [29, 157] on icon at bounding box center [28, 158] width 14 height 11
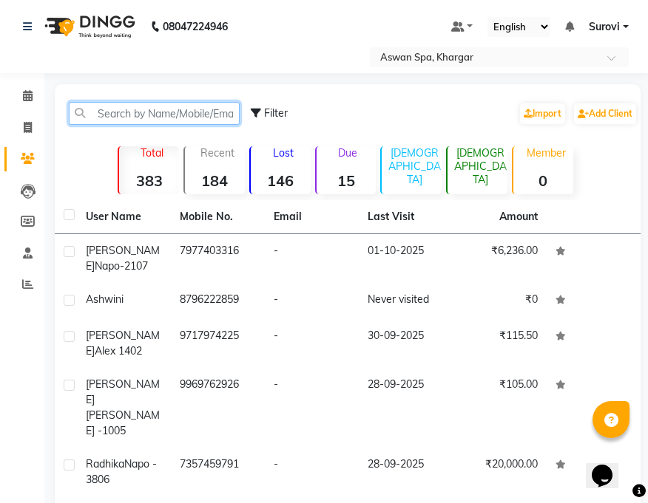
click at [136, 113] on input "text" at bounding box center [154, 113] width 171 height 23
click at [119, 109] on input "text" at bounding box center [154, 113] width 171 height 23
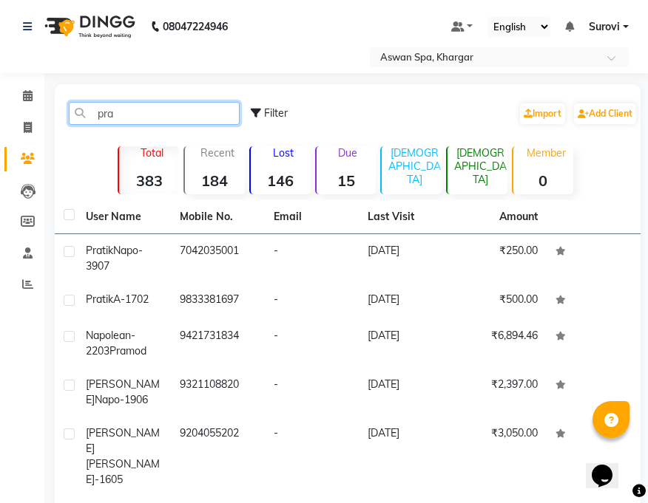
click at [146, 111] on input "pra" at bounding box center [154, 113] width 171 height 23
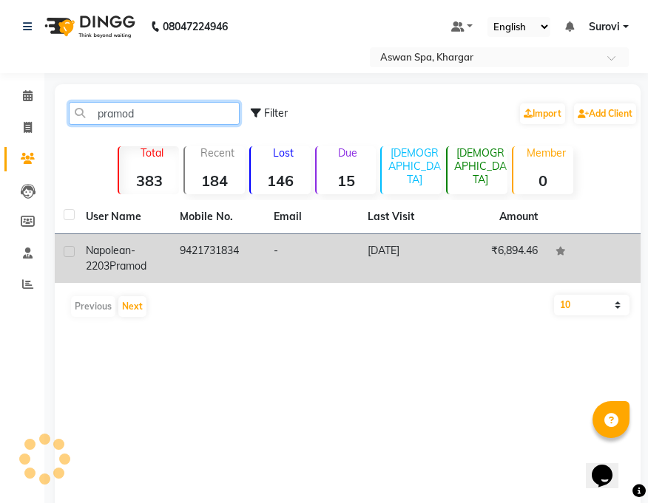
type input "pramod"
click at [84, 255] on td "Napolean-2203 Pramod" at bounding box center [124, 258] width 94 height 49
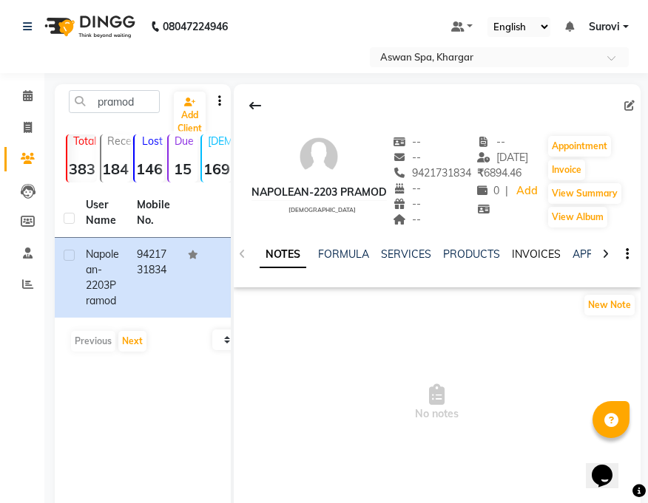
click at [531, 251] on link "INVOICES" at bounding box center [536, 254] width 49 height 13
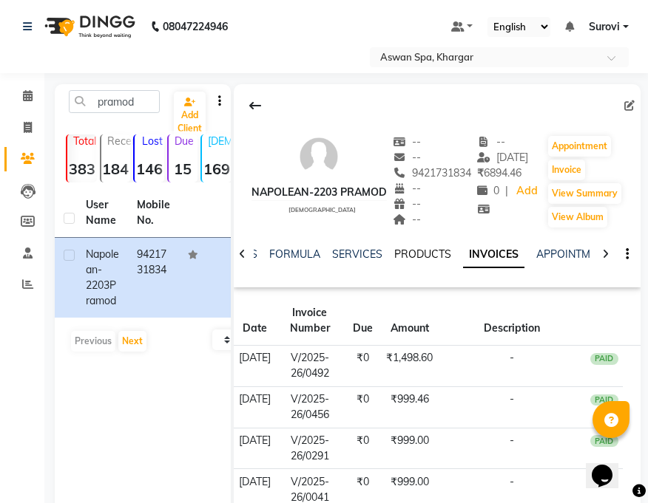
click at [415, 248] on link "PRODUCTS" at bounding box center [422, 254] width 57 height 13
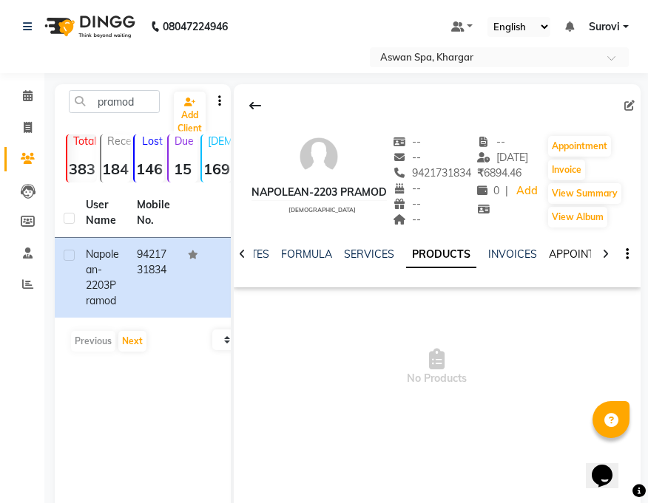
click at [561, 253] on link "APPOINTMENTS" at bounding box center [588, 254] width 80 height 13
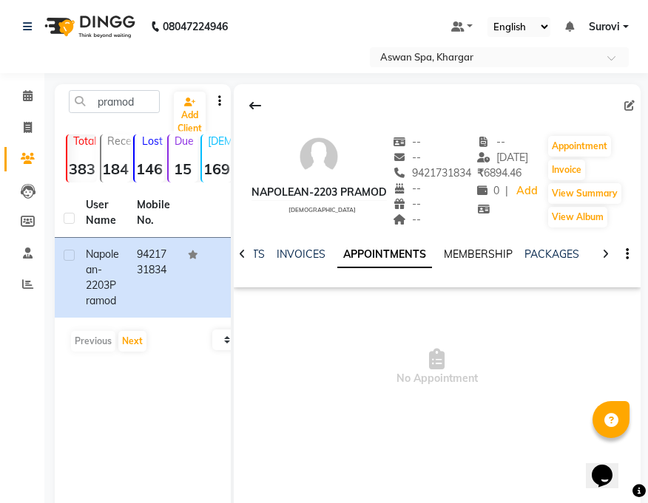
click at [481, 257] on link "MEMBERSHIP" at bounding box center [477, 254] width 69 height 13
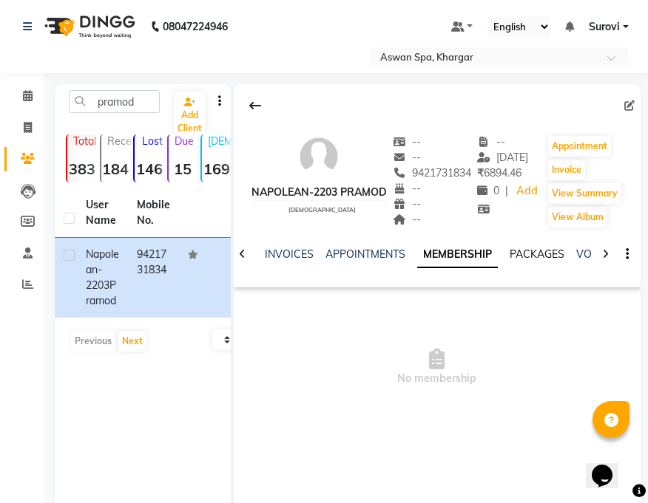
click at [537, 259] on link "PACKAGES" at bounding box center [536, 254] width 55 height 13
click at [492, 257] on link "VOUCHERS" at bounding box center [496, 254] width 58 height 13
click at [309, 252] on link "SERVICES" at bounding box center [310, 254] width 50 height 13
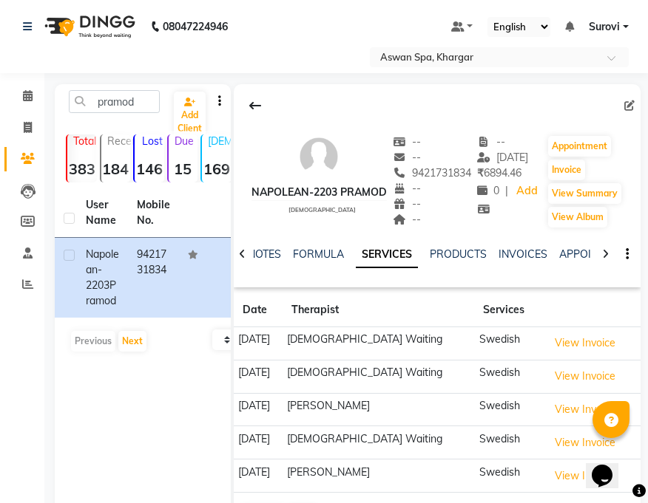
scroll to position [53, 0]
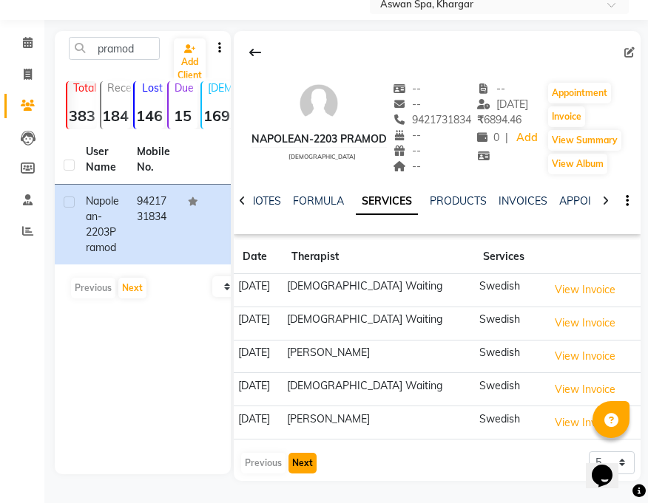
click at [302, 462] on button "Next" at bounding box center [302, 463] width 28 height 21
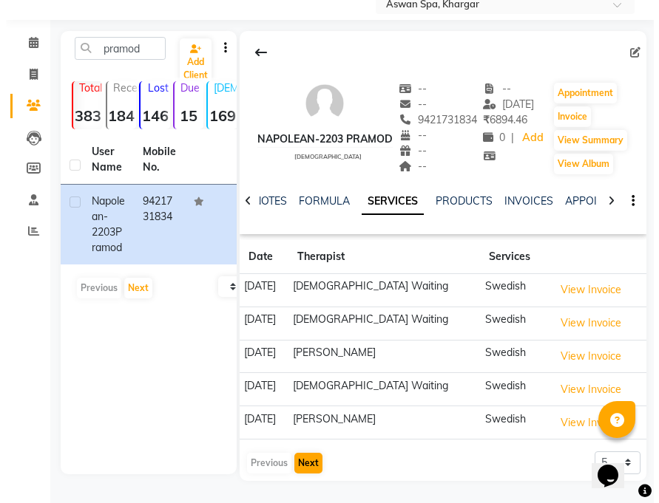
scroll to position [47, 0]
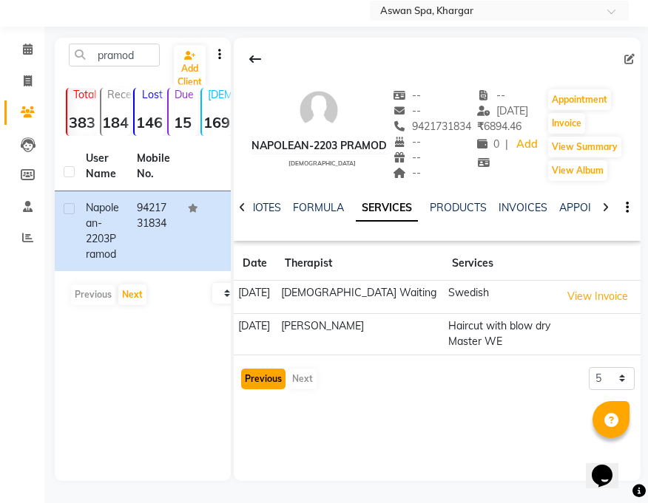
click at [268, 380] on button "Previous" at bounding box center [263, 379] width 44 height 21
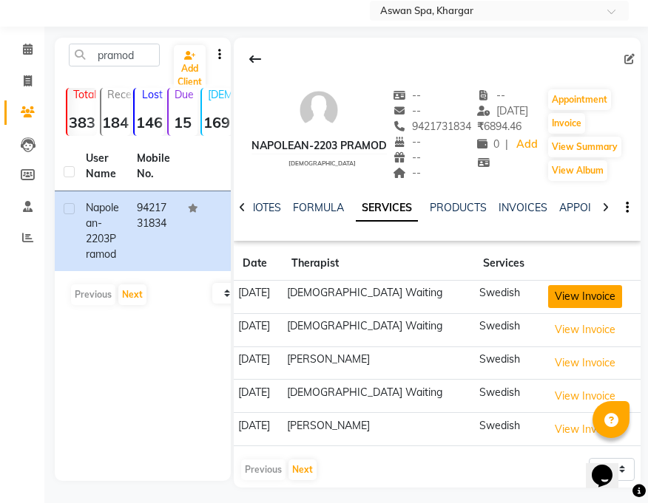
click at [574, 297] on button "View Invoice" at bounding box center [585, 296] width 74 height 23
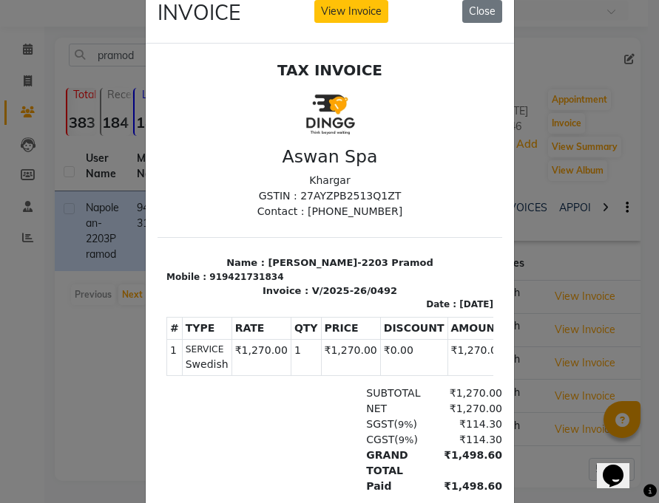
scroll to position [0, 0]
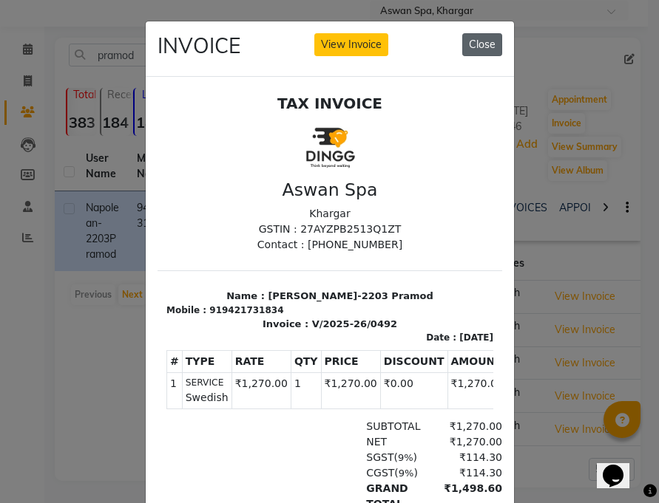
click at [478, 44] on button "Close" at bounding box center [482, 44] width 40 height 23
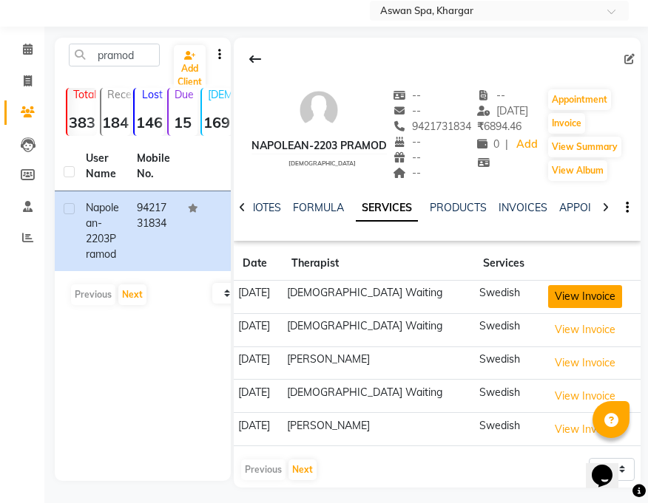
click at [554, 295] on button "View Invoice" at bounding box center [585, 296] width 74 height 23
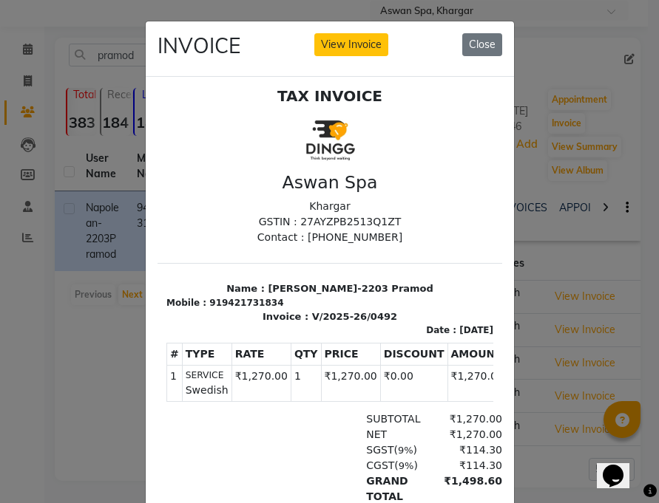
scroll to position [12, 0]
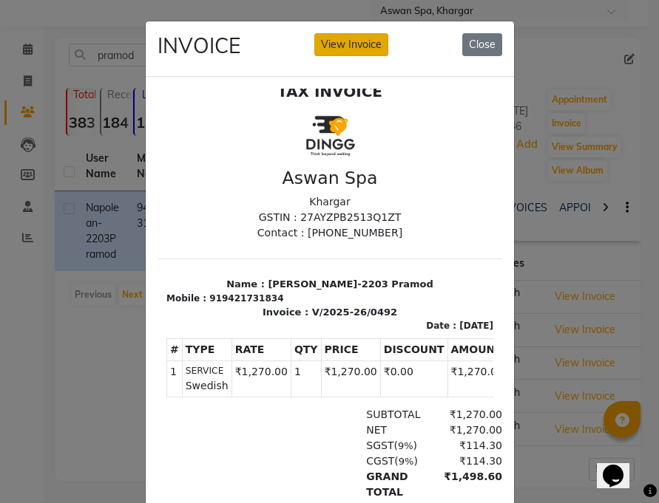
click at [340, 44] on button "View Invoice" at bounding box center [351, 44] width 74 height 23
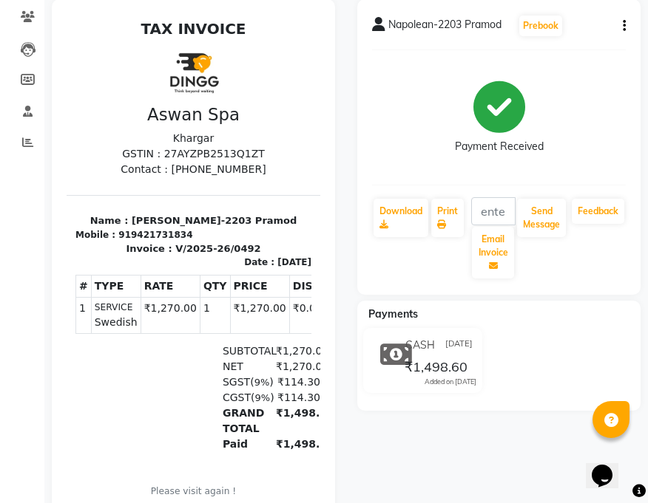
scroll to position [148, 0]
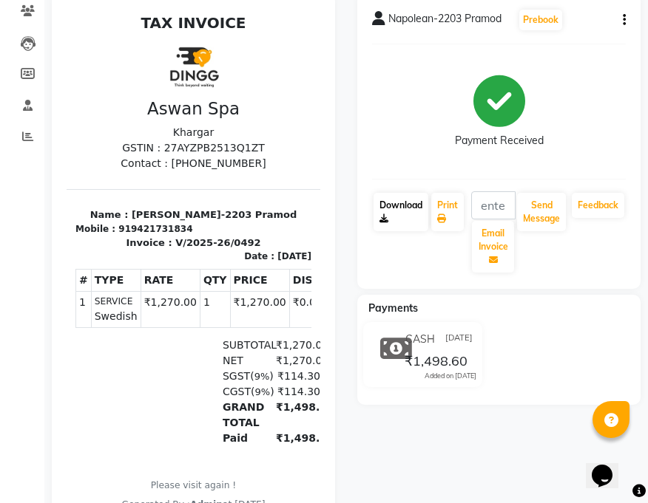
click at [389, 202] on link "Download" at bounding box center [400, 212] width 55 height 38
